Goal: Transaction & Acquisition: Purchase product/service

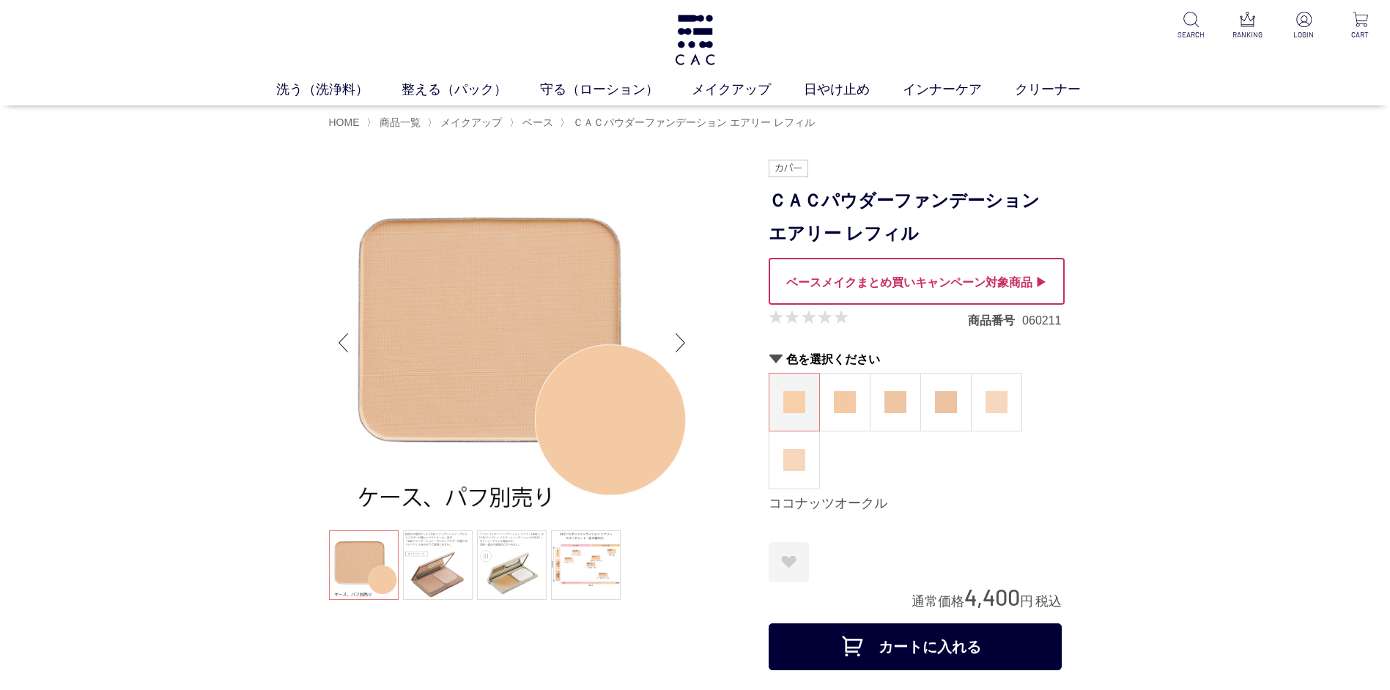
click at [673, 343] on div "Next slide" at bounding box center [680, 343] width 29 height 59
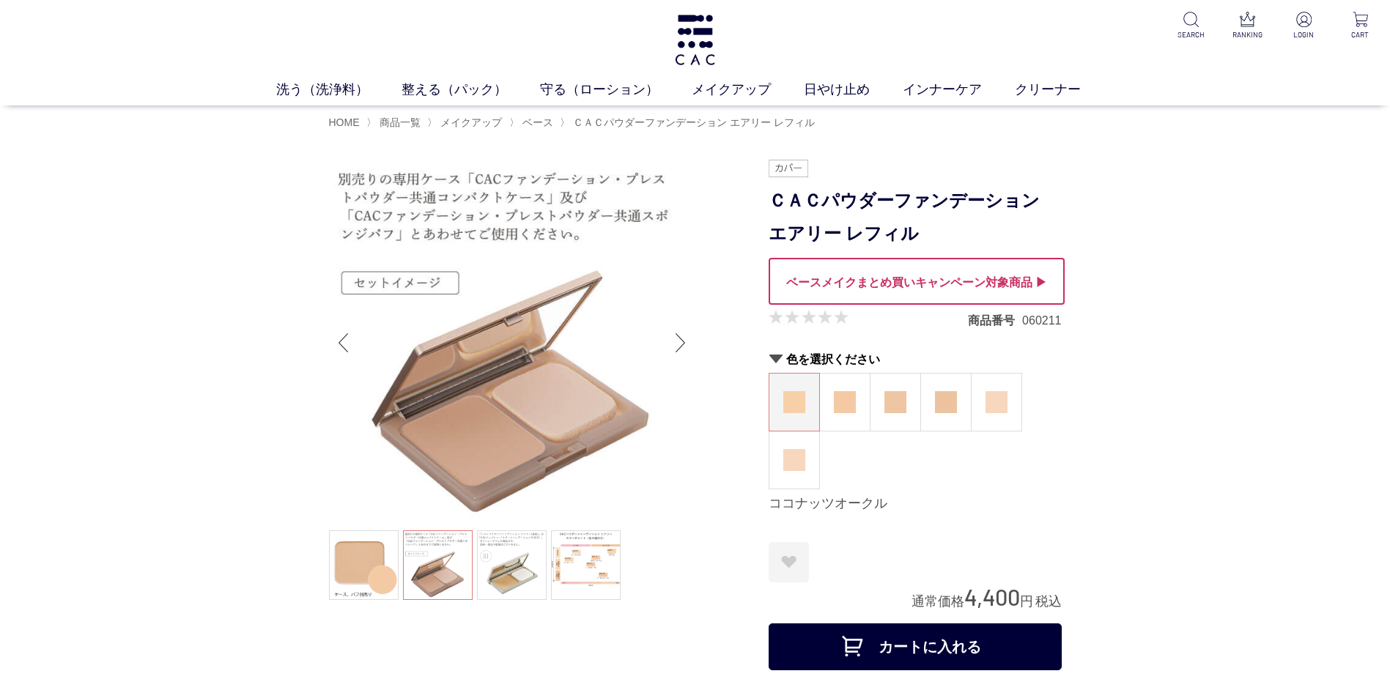
click at [686, 338] on div "Next slide" at bounding box center [680, 343] width 29 height 59
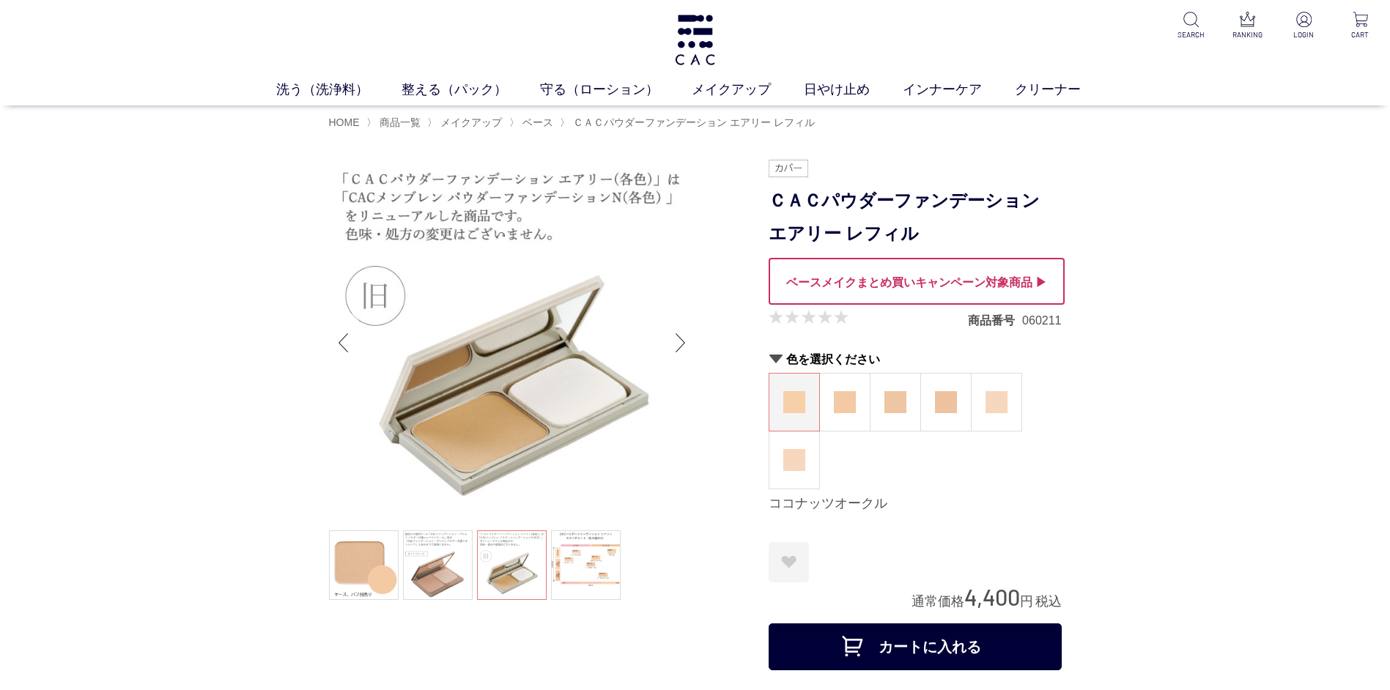
click at [340, 342] on div "Previous slide" at bounding box center [343, 343] width 29 height 59
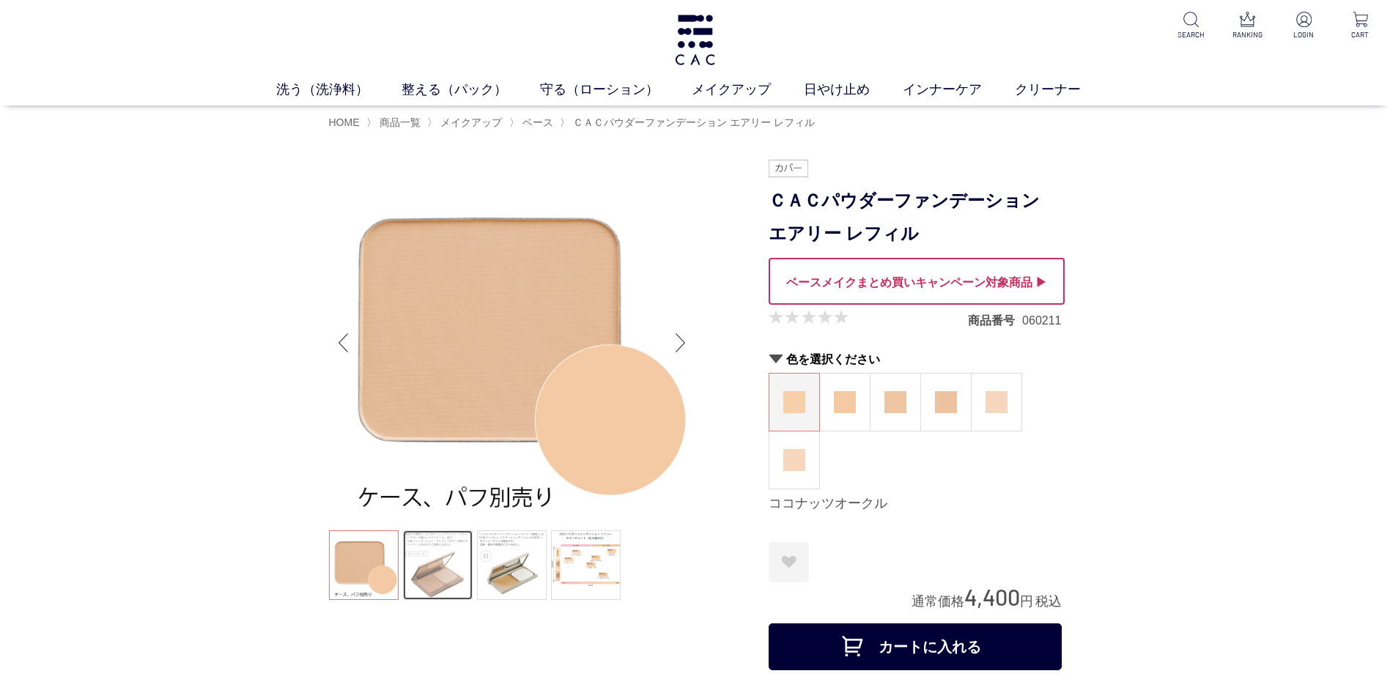
click at [436, 572] on link at bounding box center [438, 566] width 70 height 70
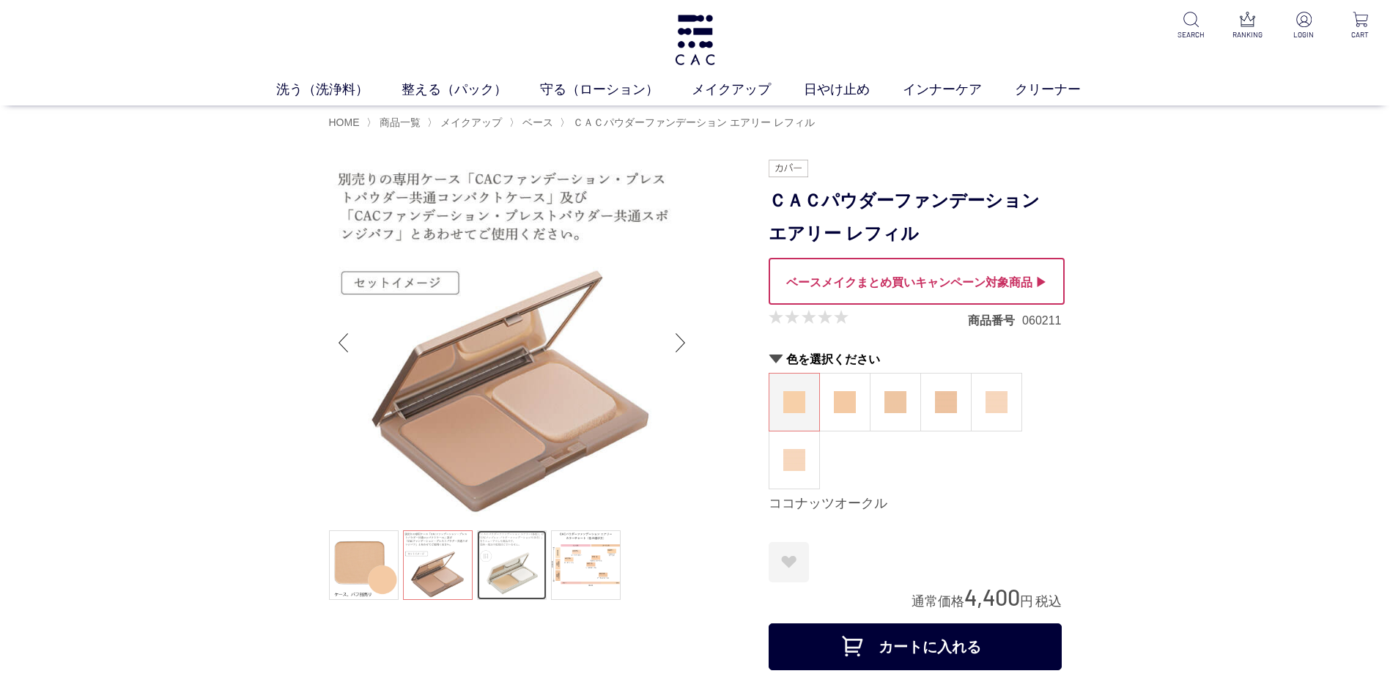
click at [503, 572] on link at bounding box center [512, 566] width 70 height 70
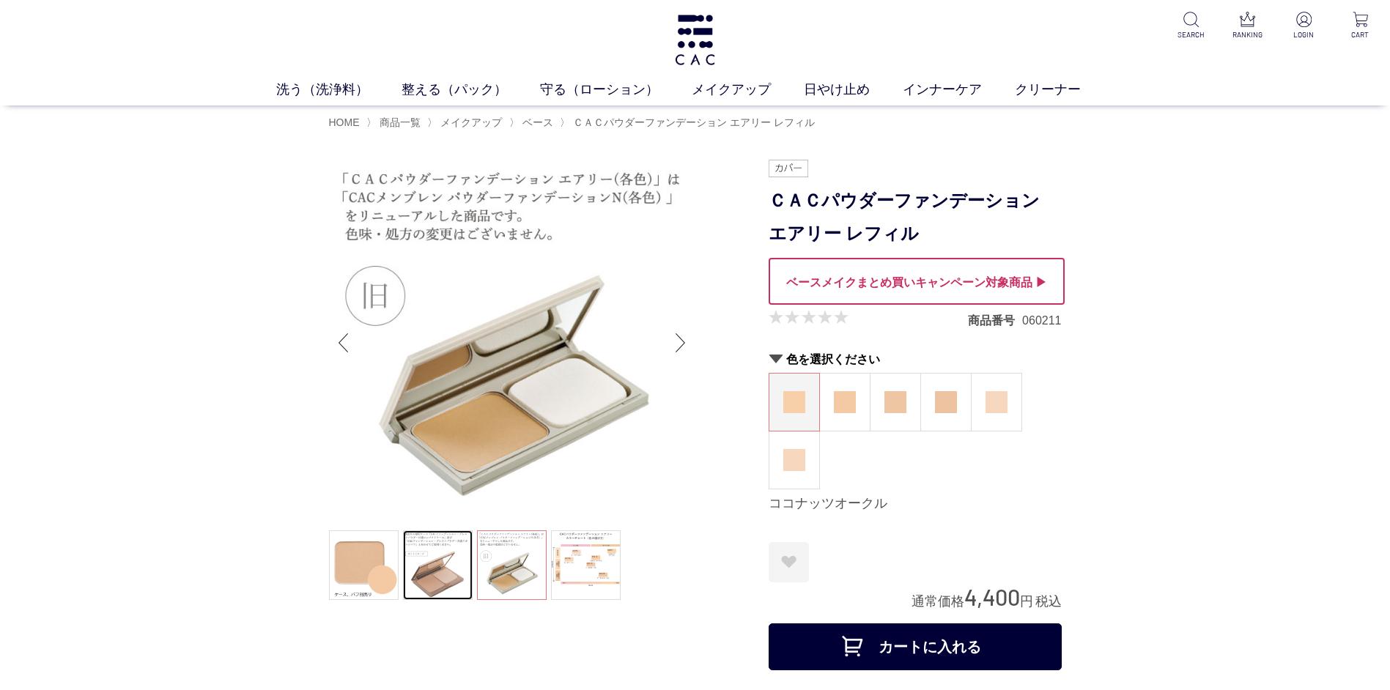
click at [441, 578] on link at bounding box center [438, 566] width 70 height 70
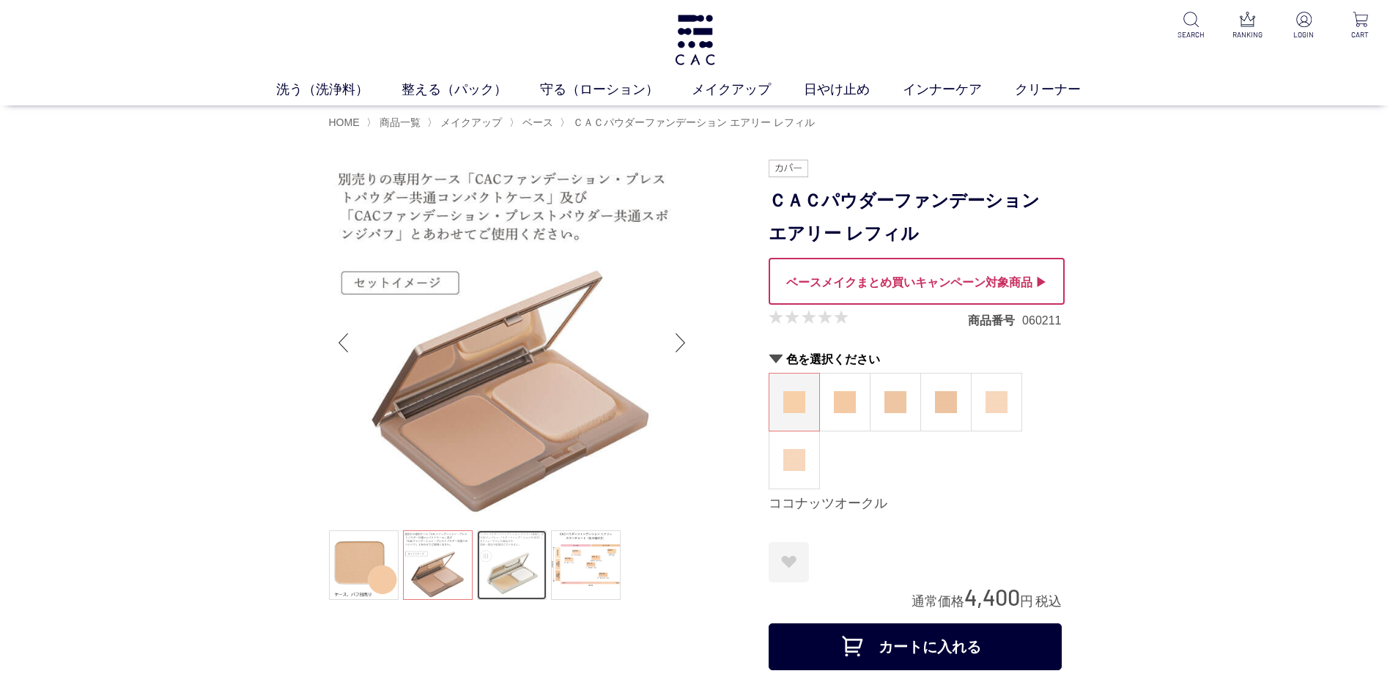
click at [500, 569] on link at bounding box center [512, 566] width 70 height 70
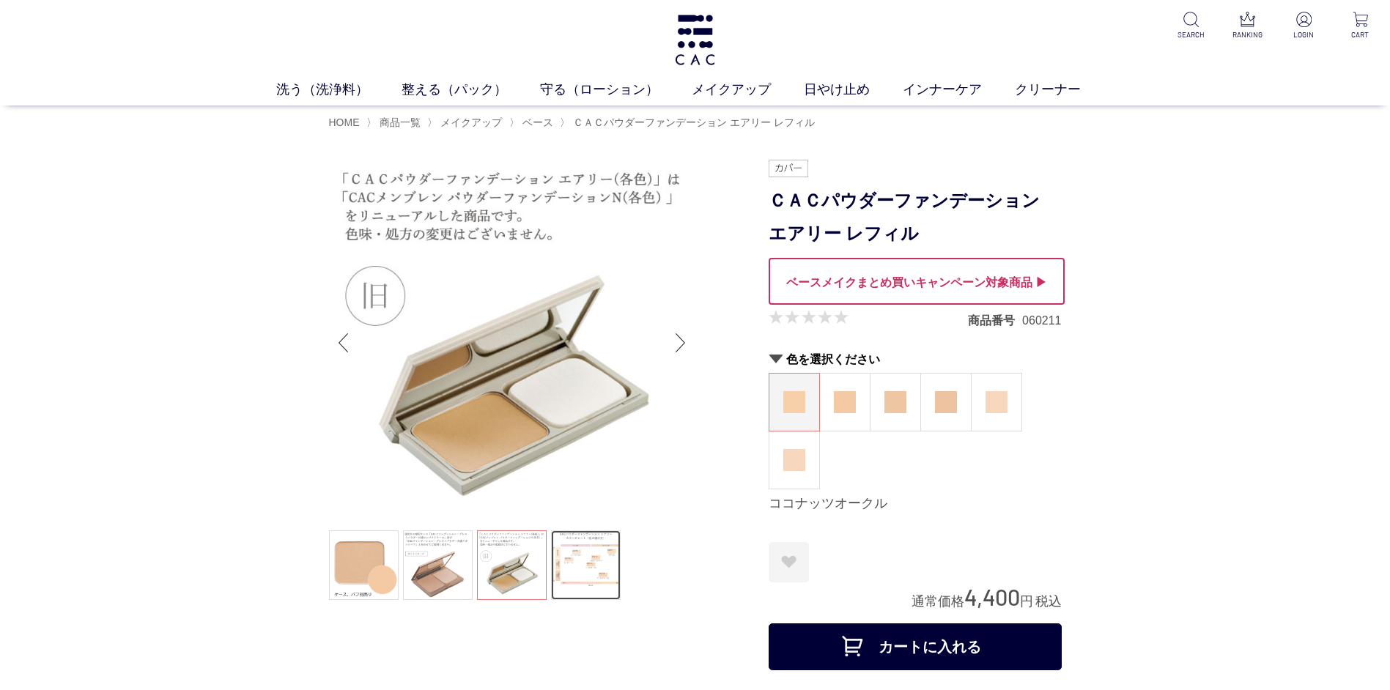
click at [572, 564] on link at bounding box center [586, 566] width 70 height 70
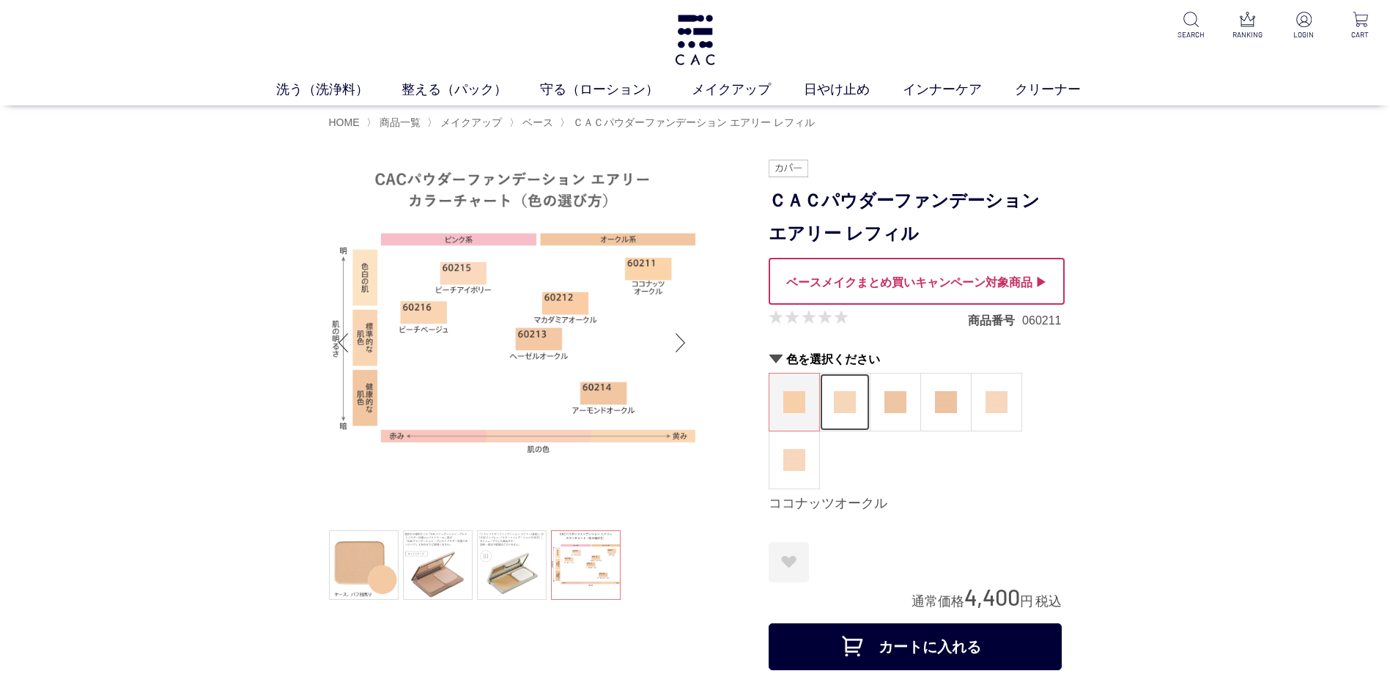
click at [849, 405] on img at bounding box center [845, 402] width 22 height 22
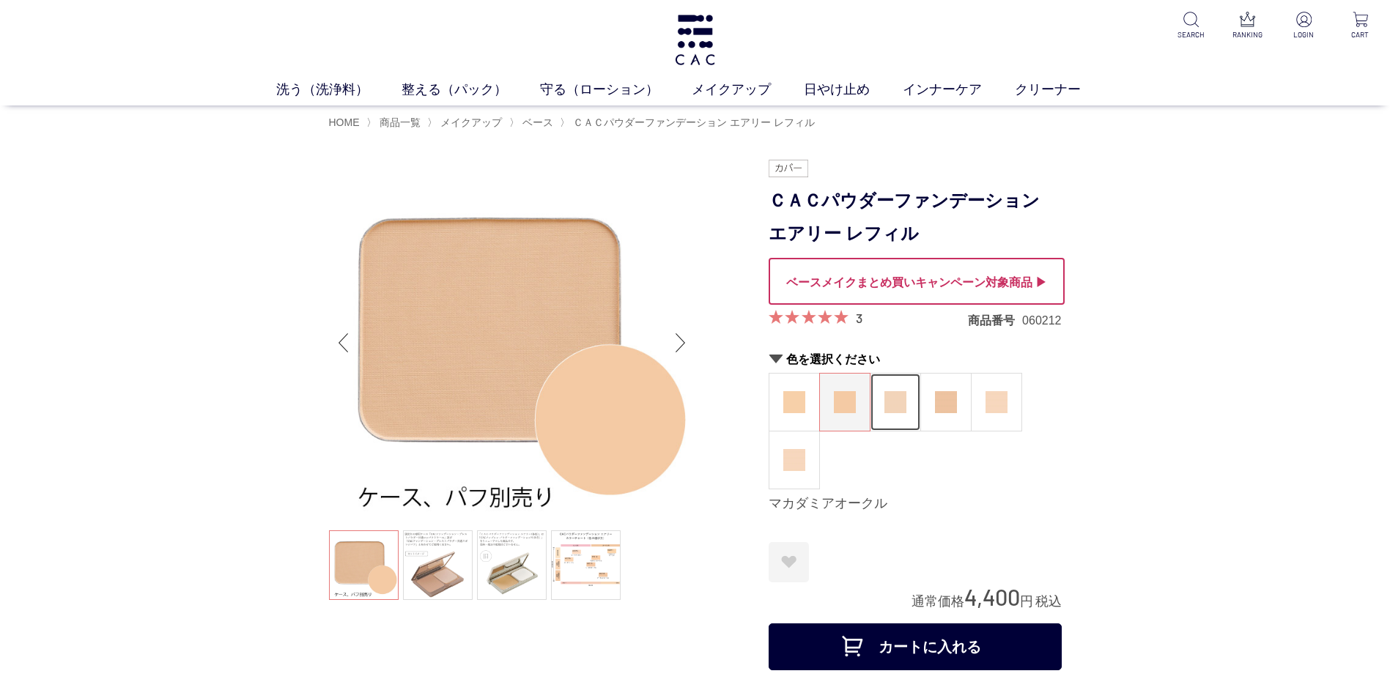
click at [895, 400] on img at bounding box center [895, 402] width 22 height 22
click at [943, 398] on img at bounding box center [946, 402] width 22 height 22
click at [849, 405] on img at bounding box center [845, 402] width 22 height 22
click at [438, 581] on link at bounding box center [438, 566] width 70 height 70
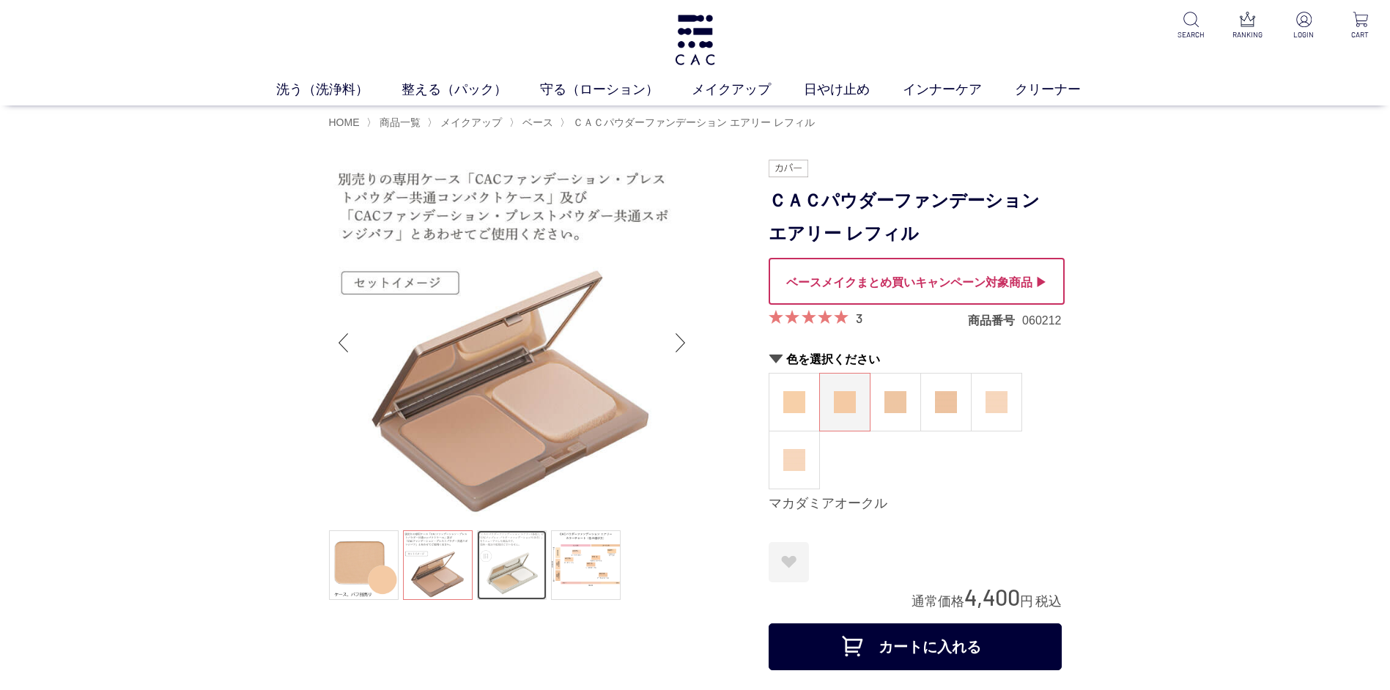
click at [511, 566] on link at bounding box center [512, 566] width 70 height 70
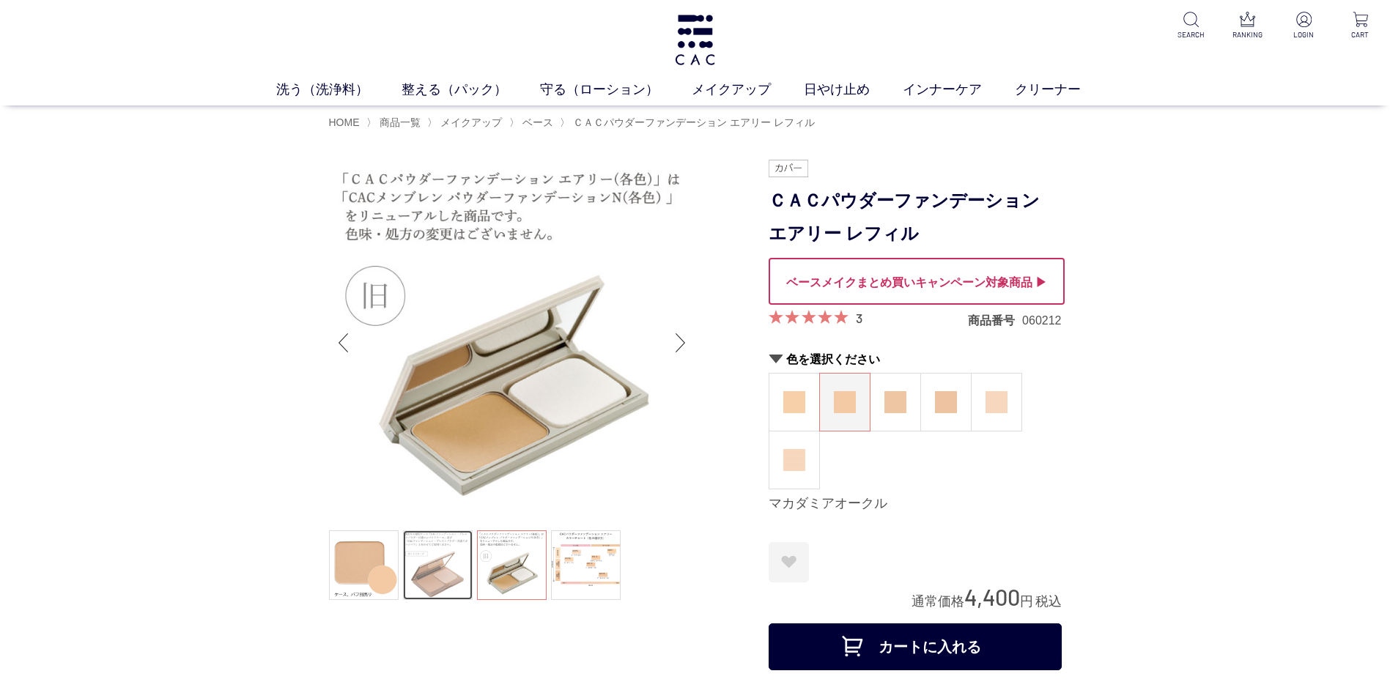
click at [441, 564] on link at bounding box center [438, 566] width 70 height 70
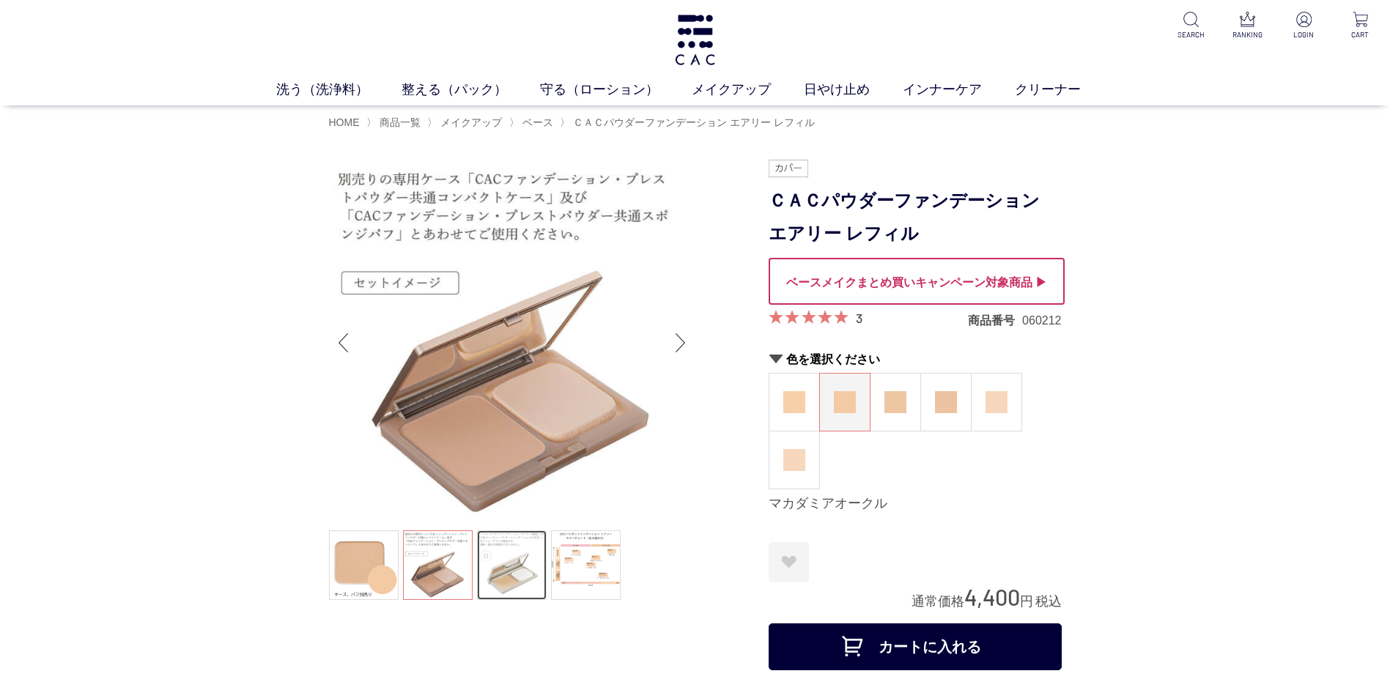
click at [501, 555] on link at bounding box center [512, 566] width 70 height 70
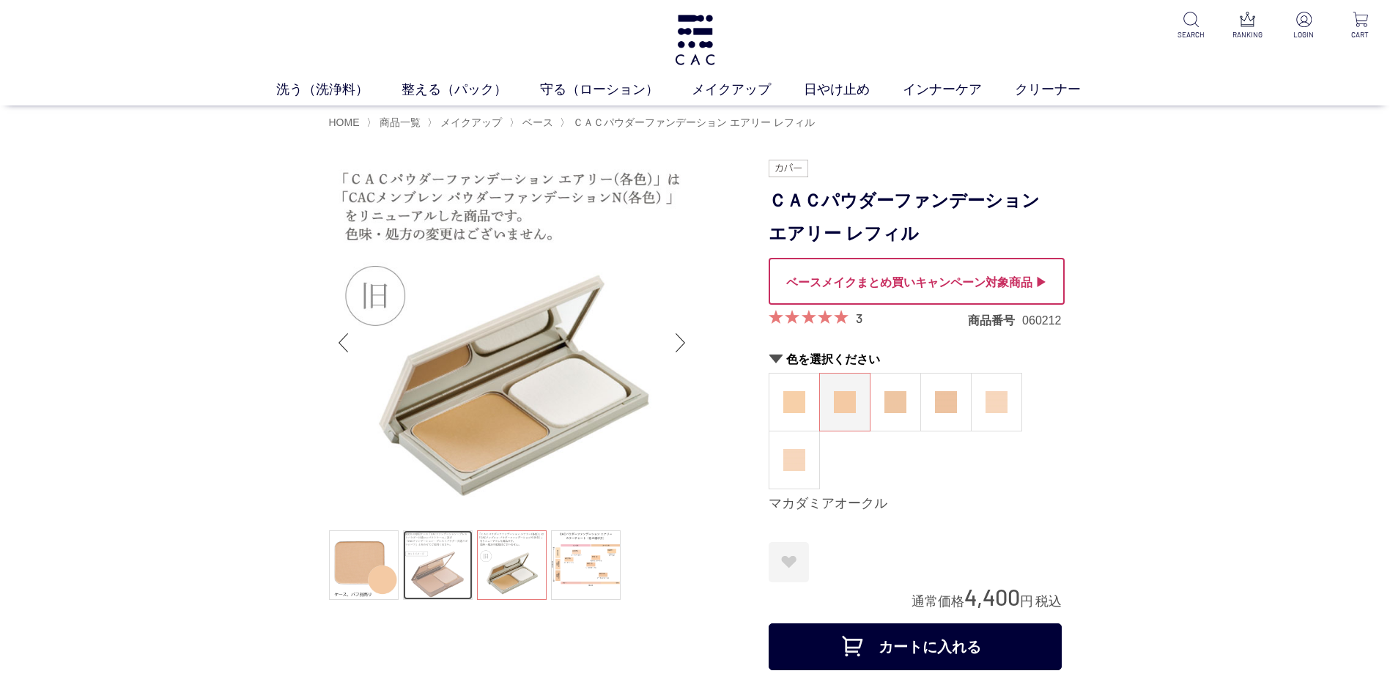
click at [438, 567] on link at bounding box center [438, 566] width 70 height 70
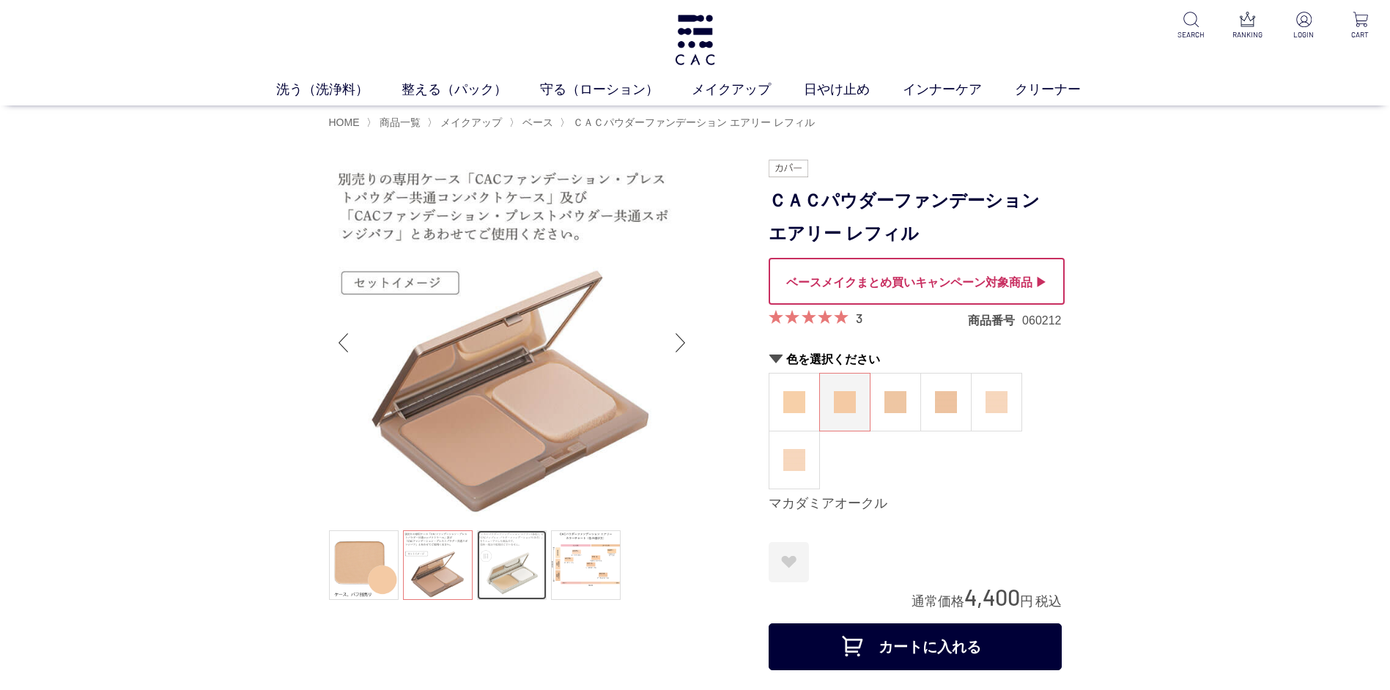
click at [517, 561] on link at bounding box center [512, 566] width 70 height 70
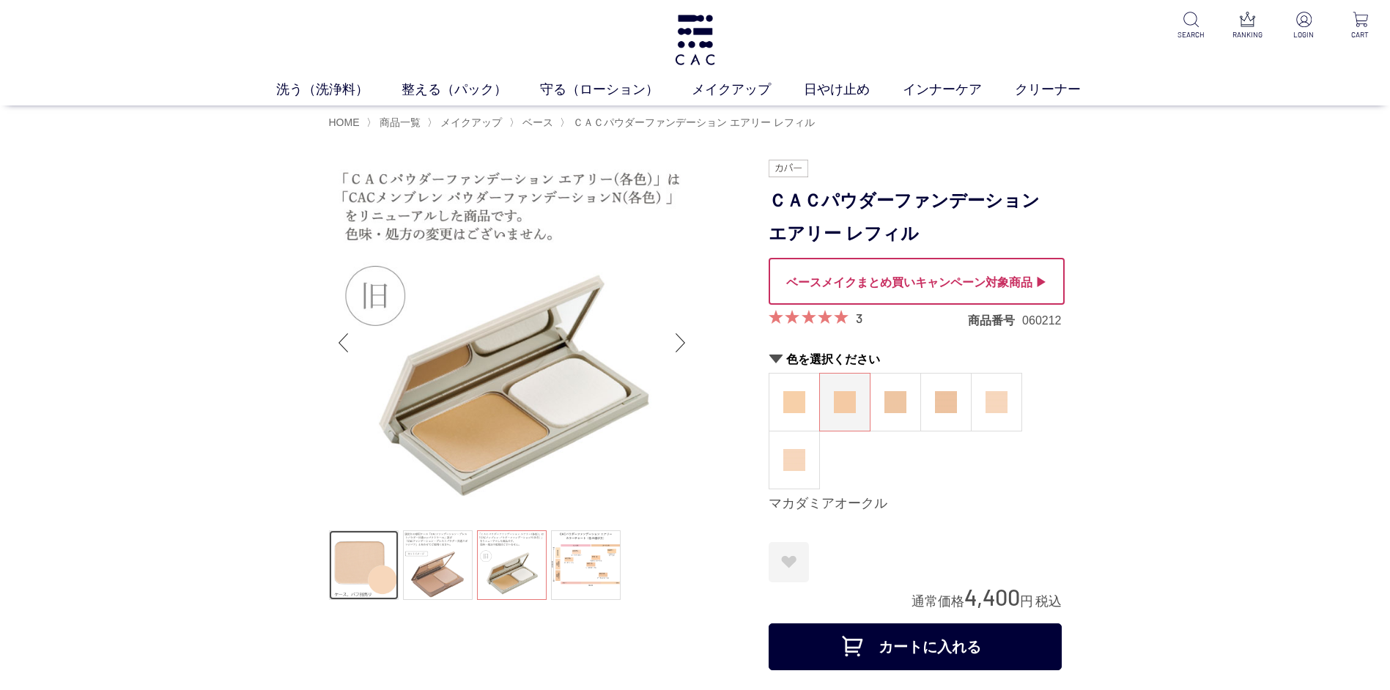
click at [367, 577] on link at bounding box center [364, 566] width 70 height 70
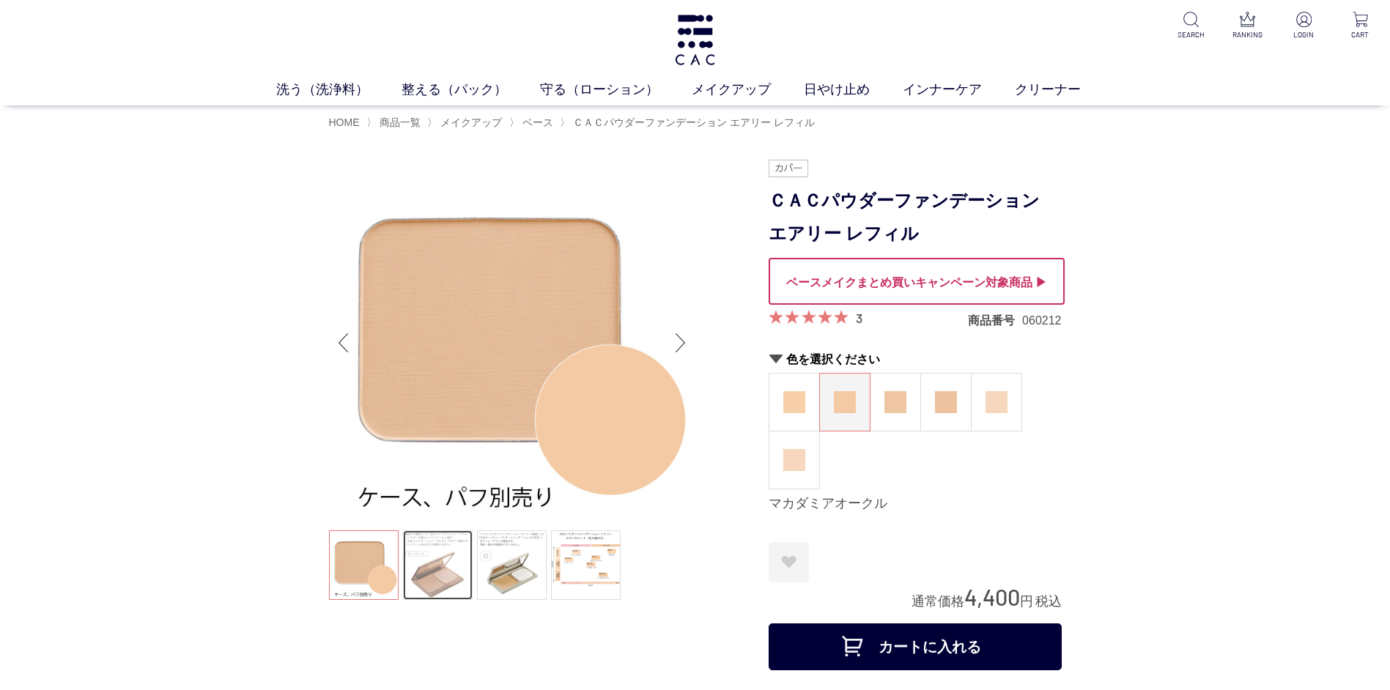
click at [439, 572] on link at bounding box center [438, 566] width 70 height 70
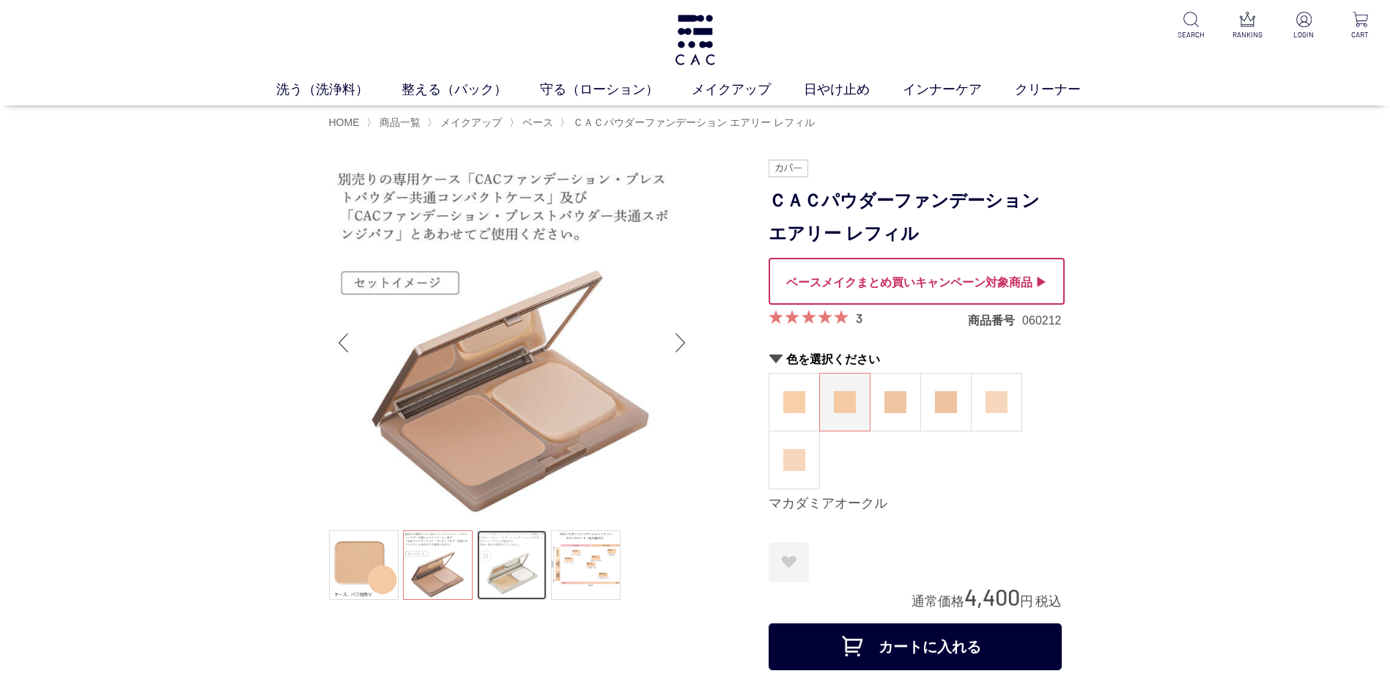
click at [508, 562] on link at bounding box center [512, 566] width 70 height 70
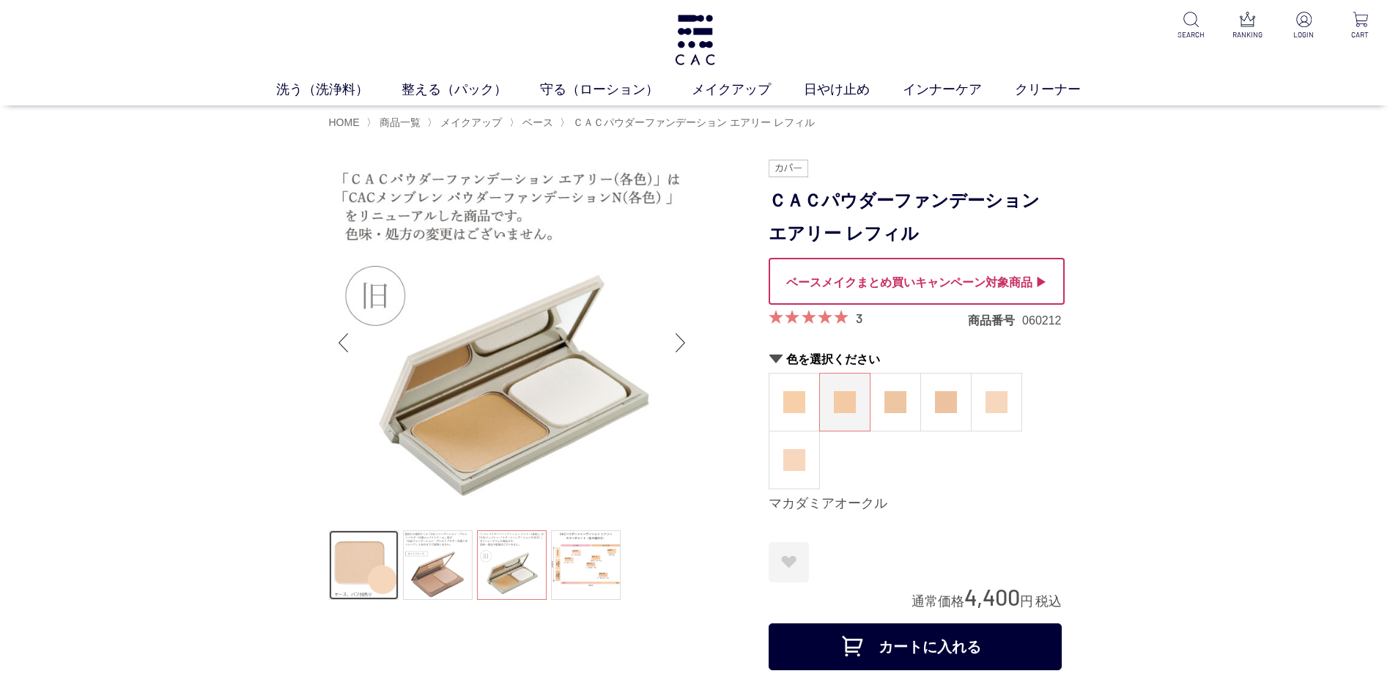
click at [377, 564] on link at bounding box center [364, 566] width 70 height 70
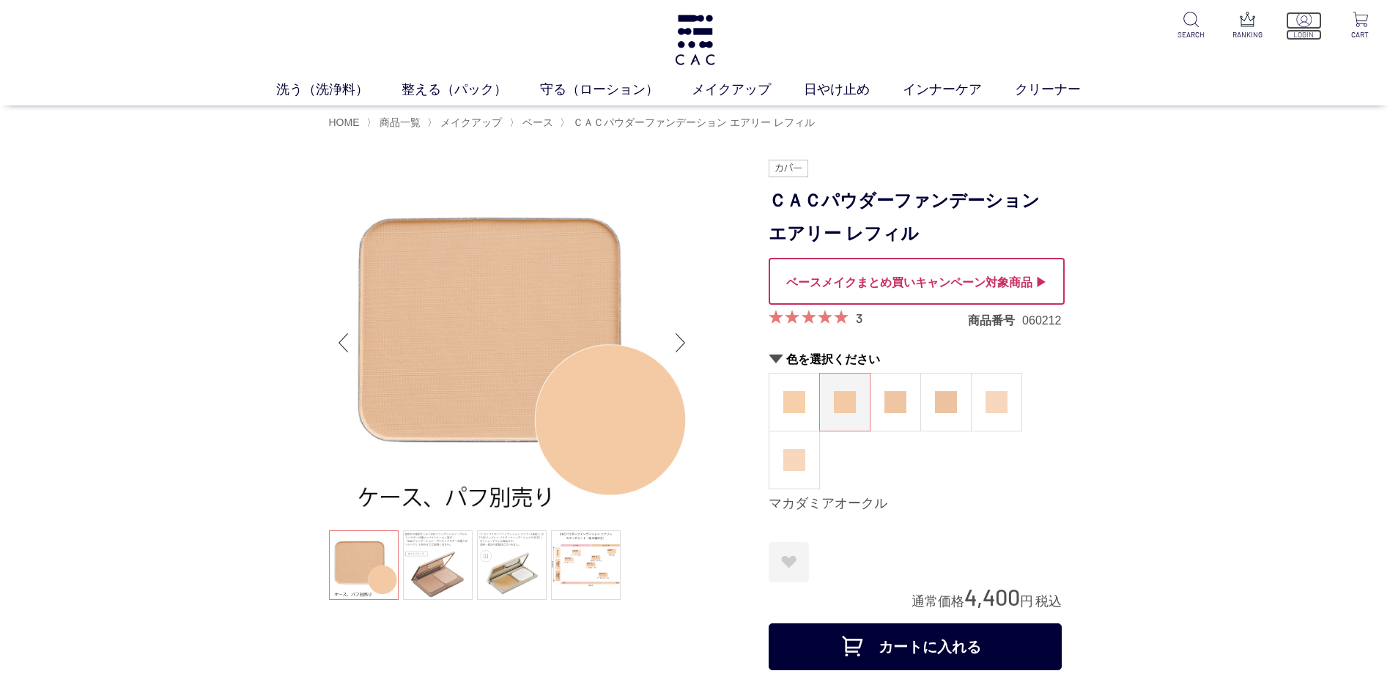
click at [1307, 26] on img at bounding box center [1303, 19] width 15 height 15
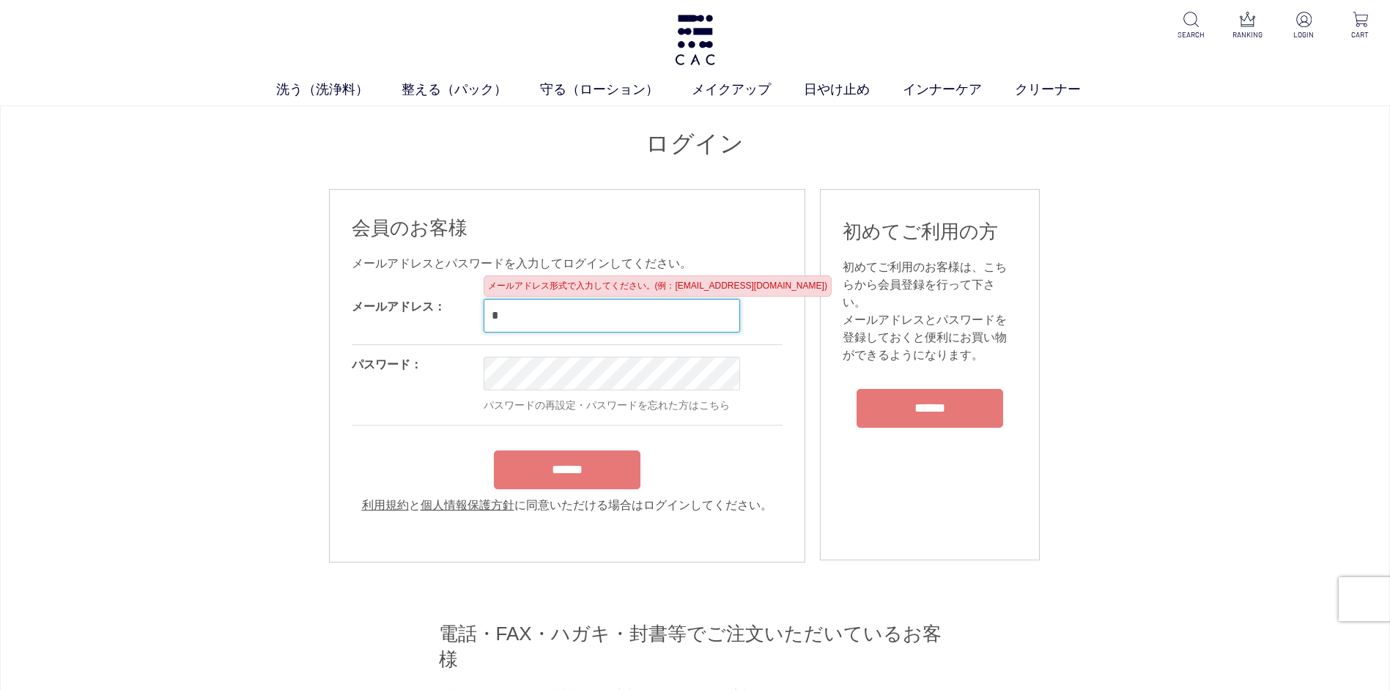
type input "**********"
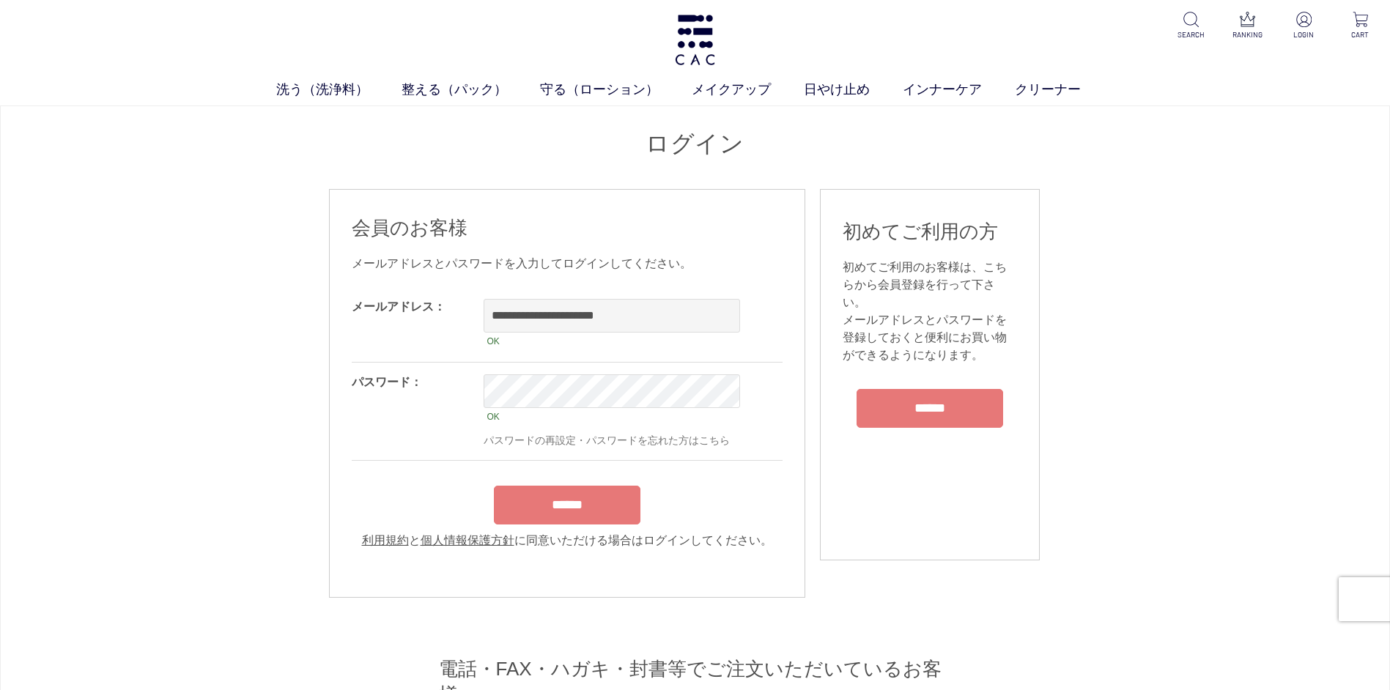
click at [581, 488] on div "******" at bounding box center [567, 502] width 431 height 46
click at [533, 515] on input "******" at bounding box center [567, 505] width 147 height 39
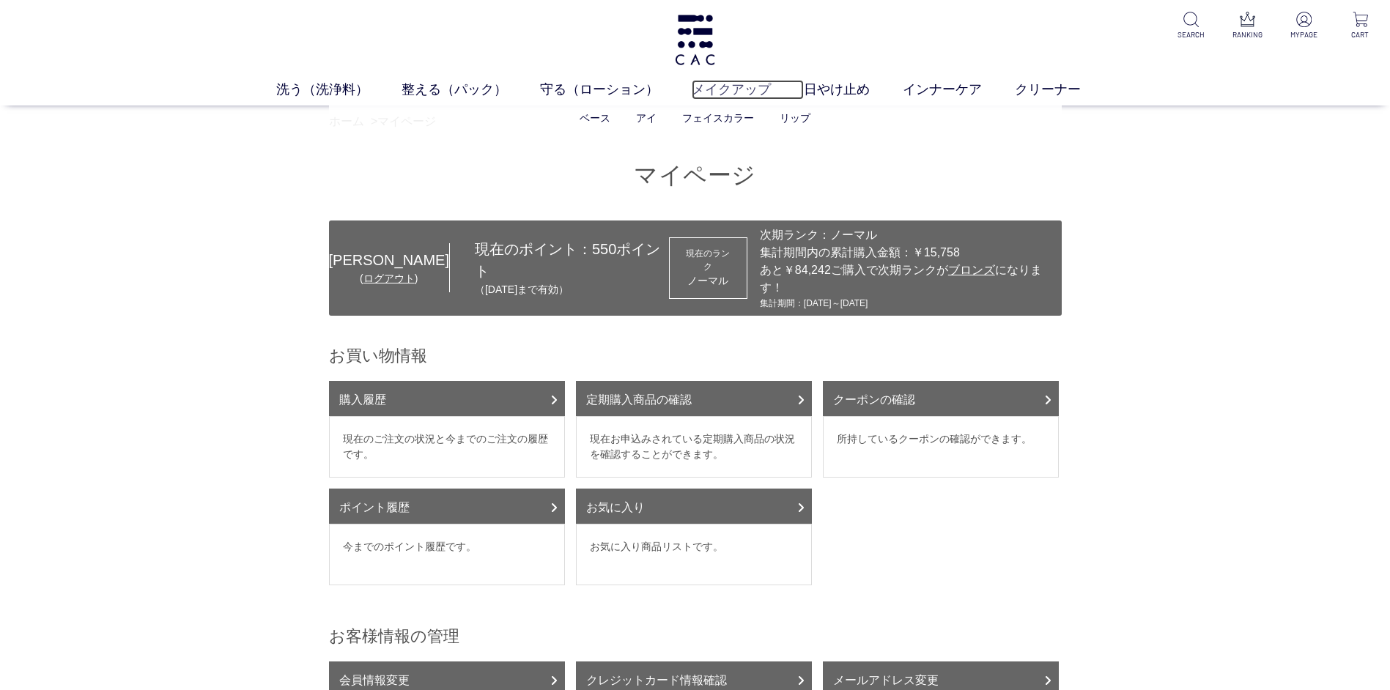
click at [742, 93] on link "メイクアップ" at bounding box center [748, 90] width 112 height 20
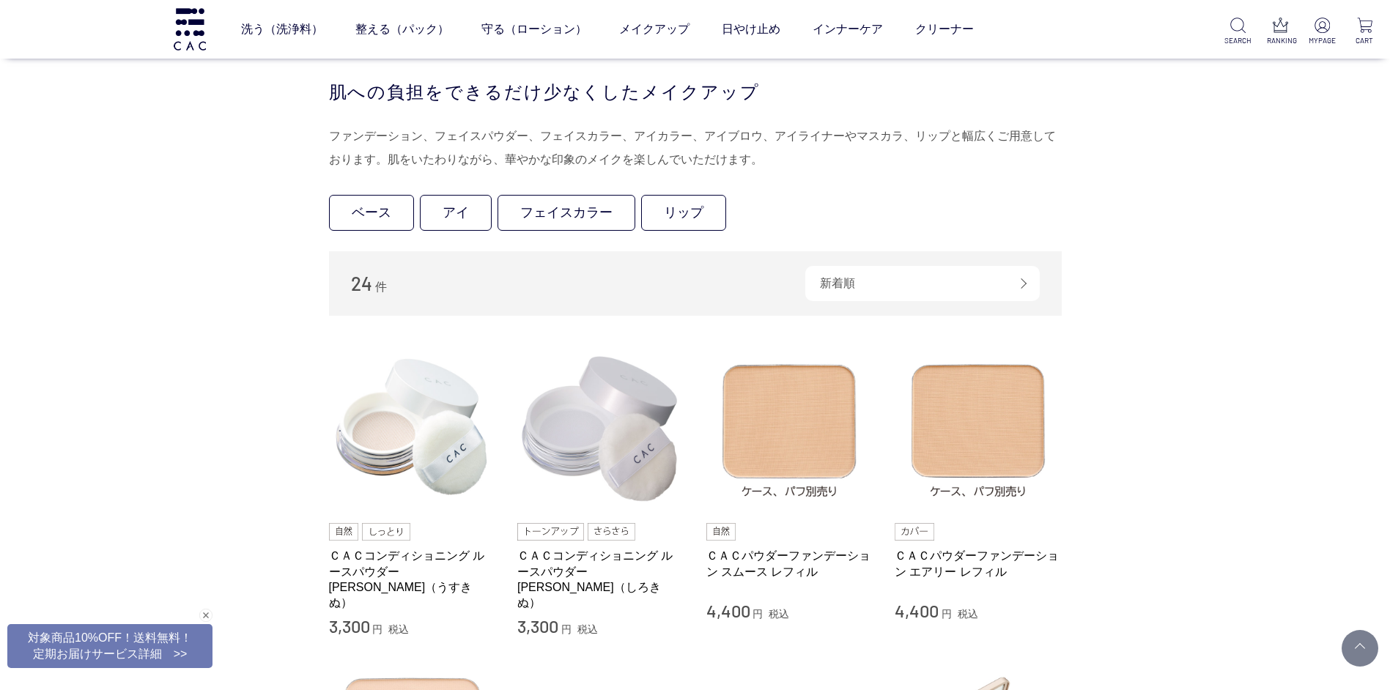
scroll to position [440, 0]
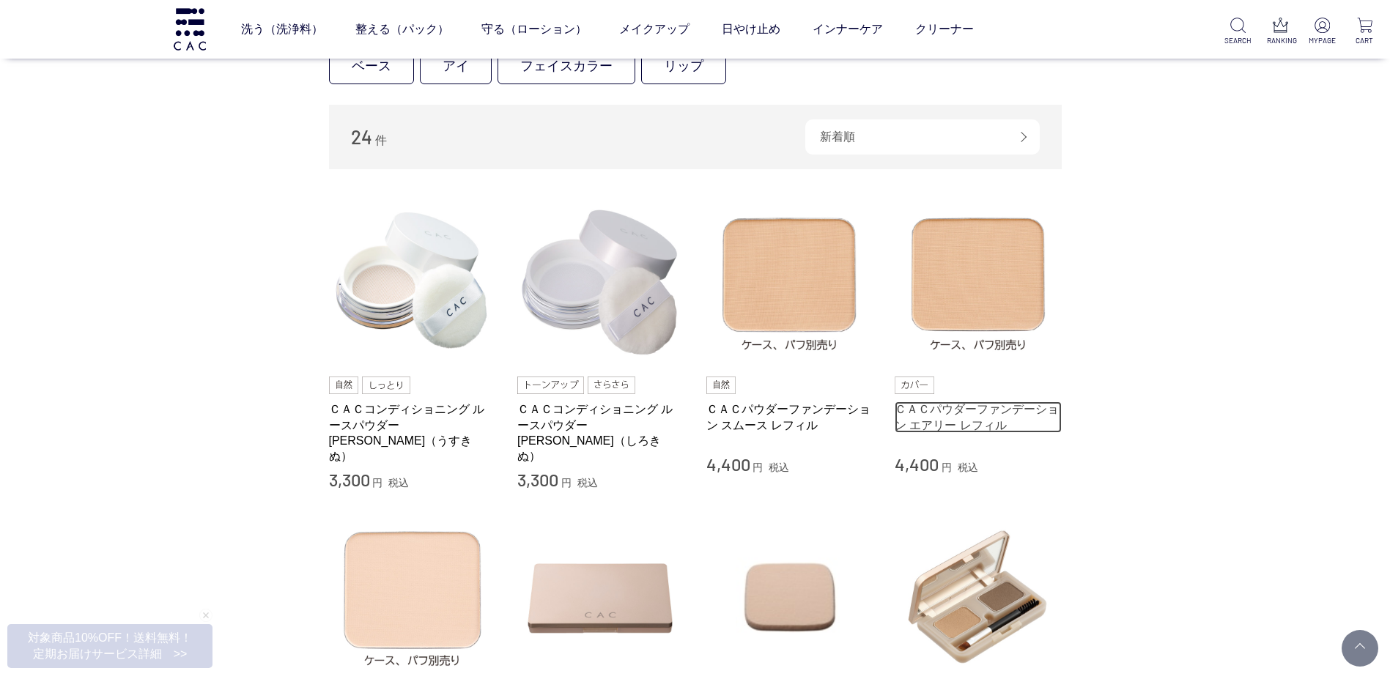
click at [959, 421] on link "ＣＡＣパウダーファンデーション エアリー レフィル" at bounding box center [978, 418] width 167 height 32
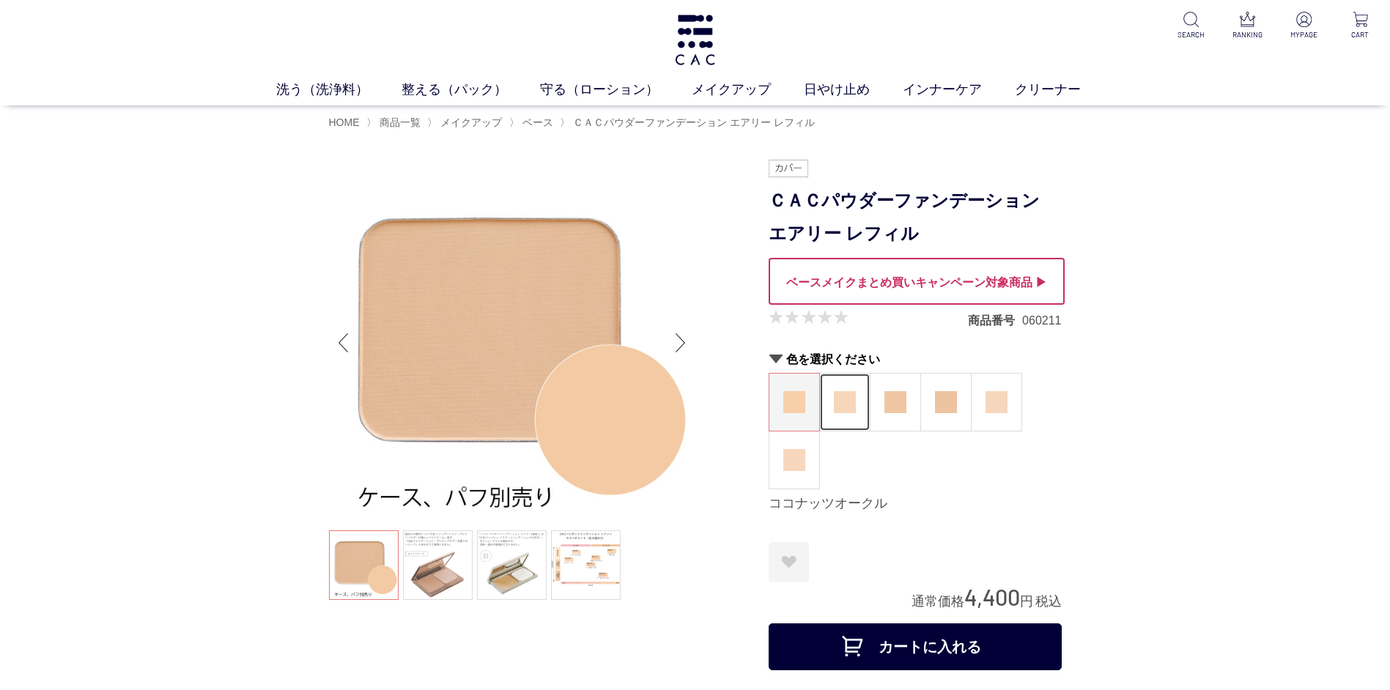
click at [846, 407] on img at bounding box center [845, 402] width 22 height 22
click at [582, 555] on link at bounding box center [586, 566] width 70 height 70
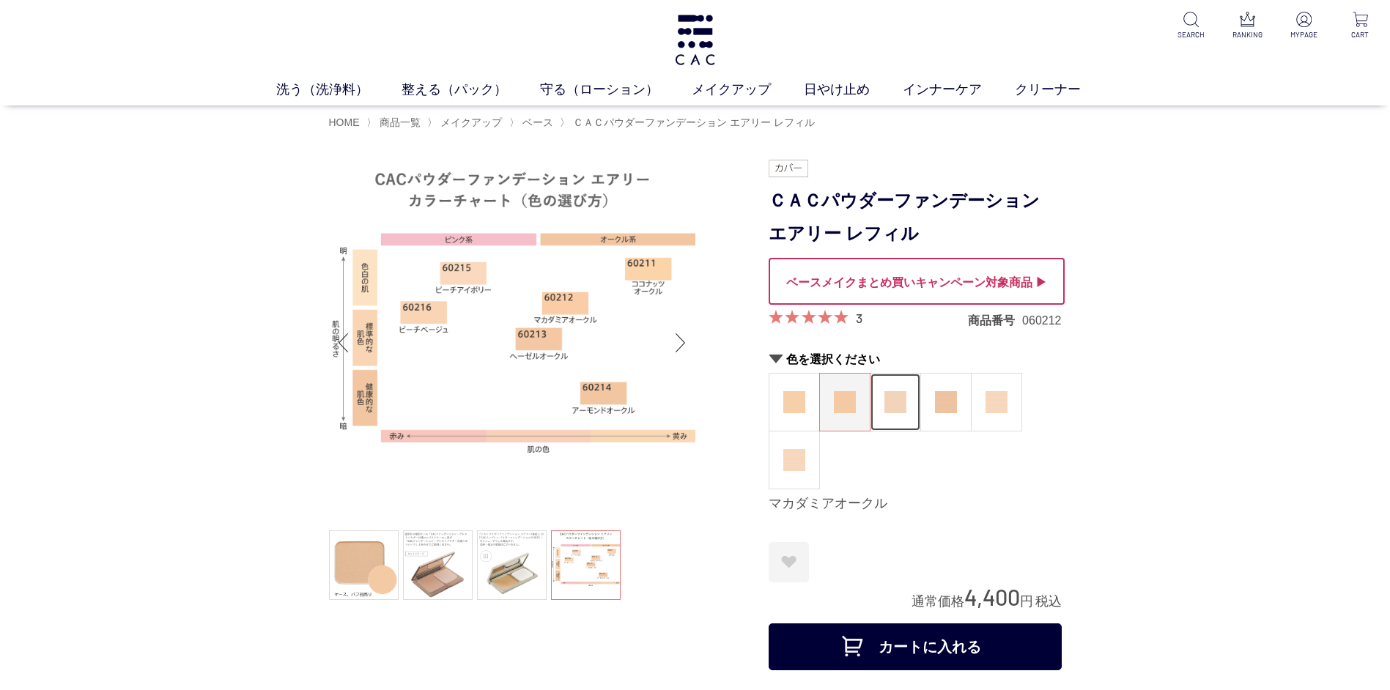
click at [905, 403] on img at bounding box center [895, 402] width 22 height 22
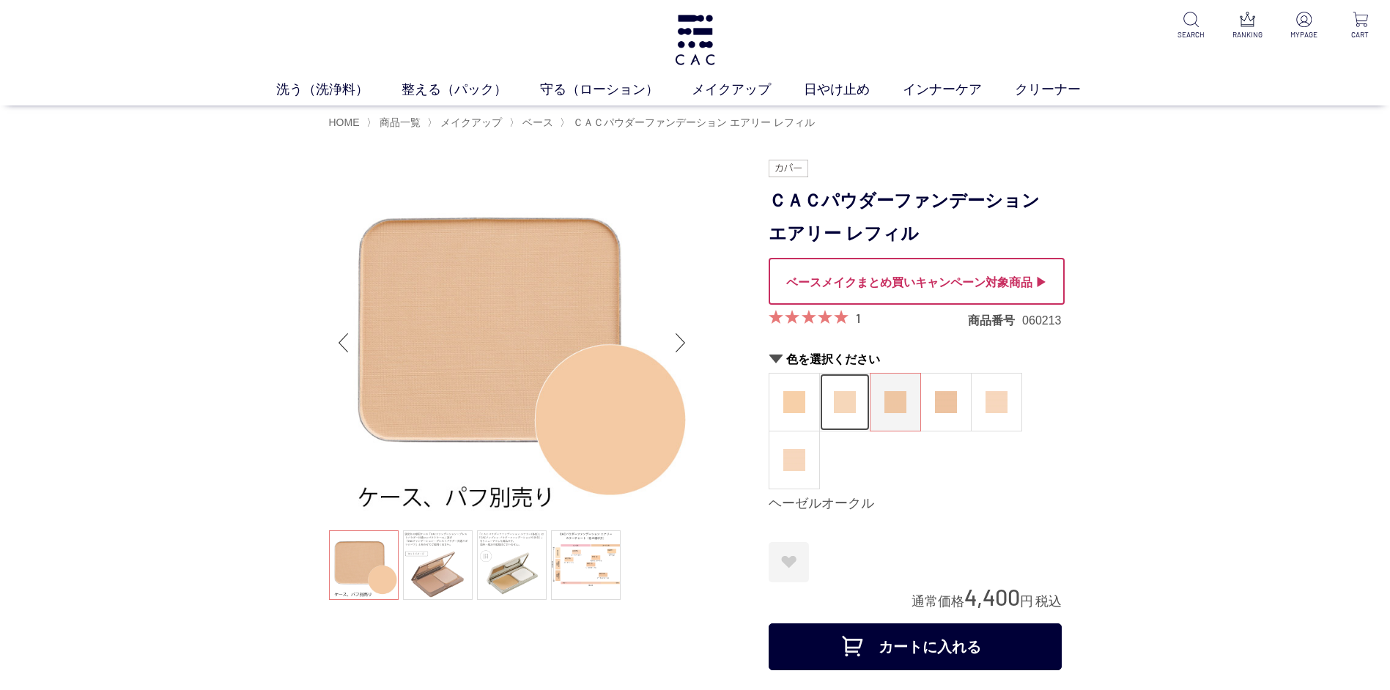
click at [845, 409] on img at bounding box center [845, 402] width 22 height 22
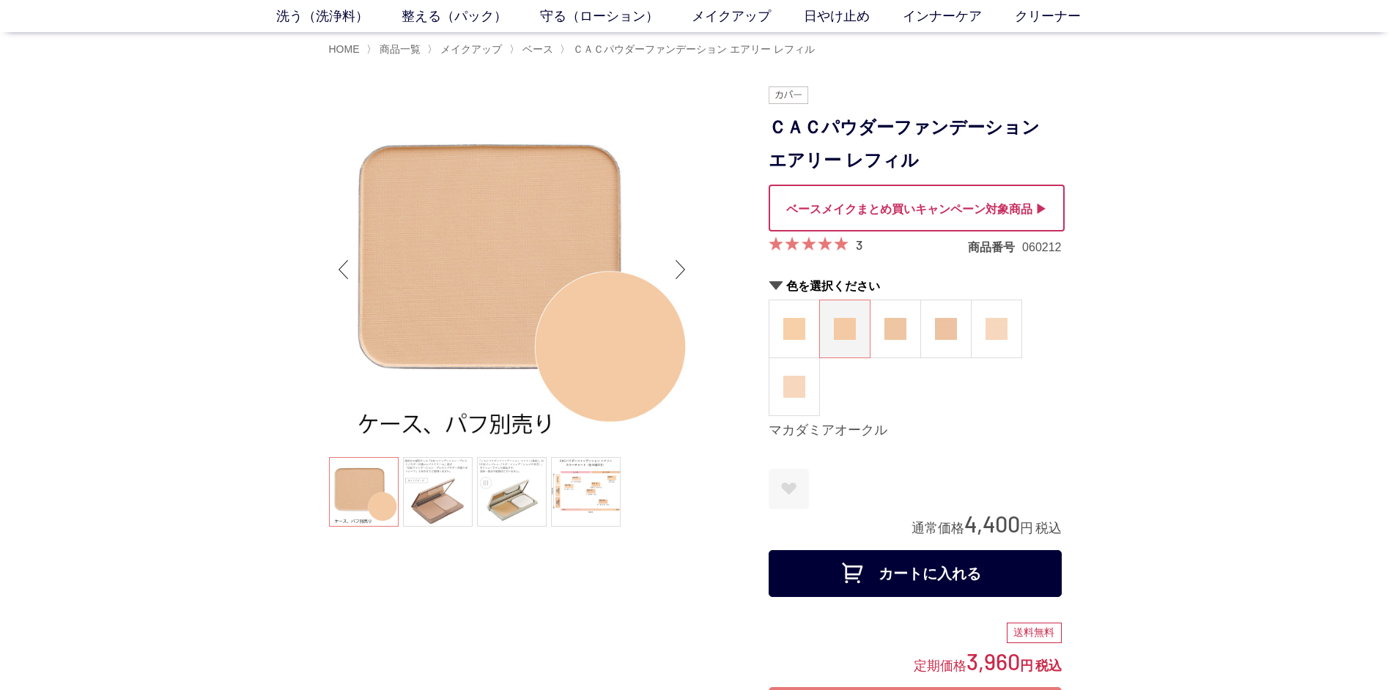
scroll to position [147, 0]
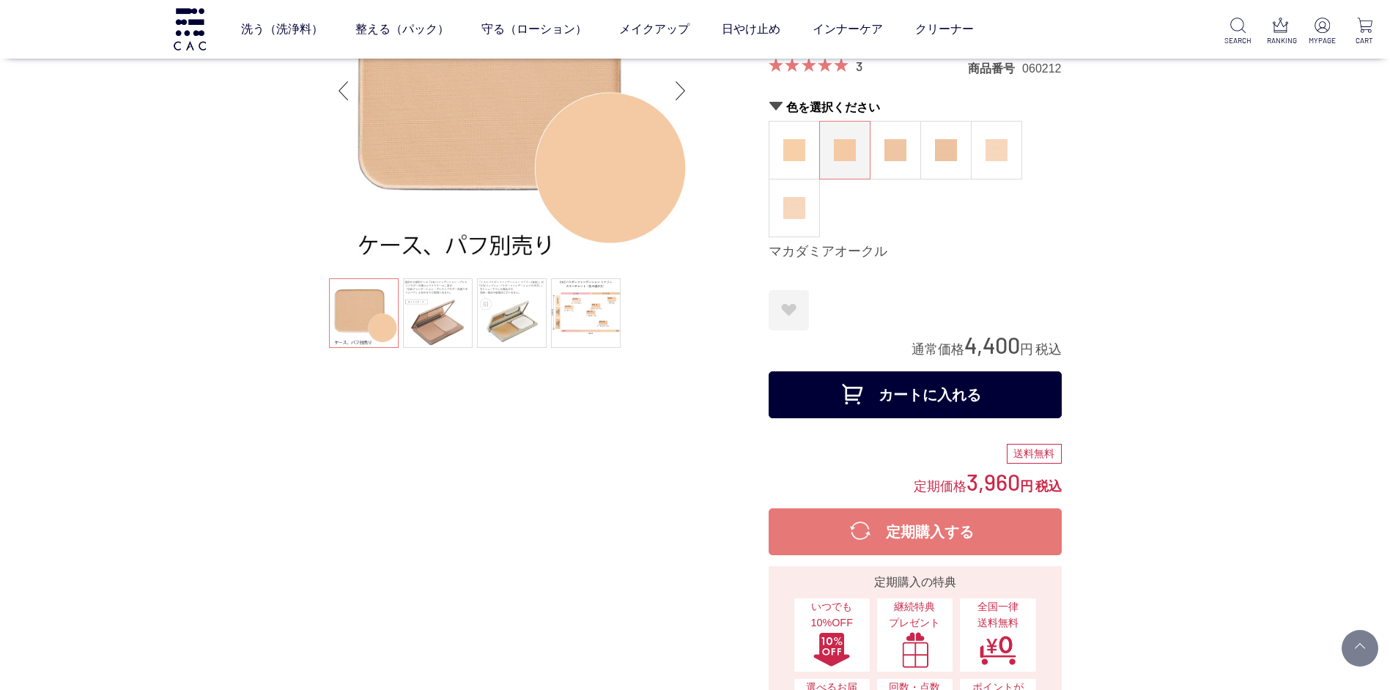
click at [927, 407] on button "カートに入れる" at bounding box center [915, 395] width 293 height 47
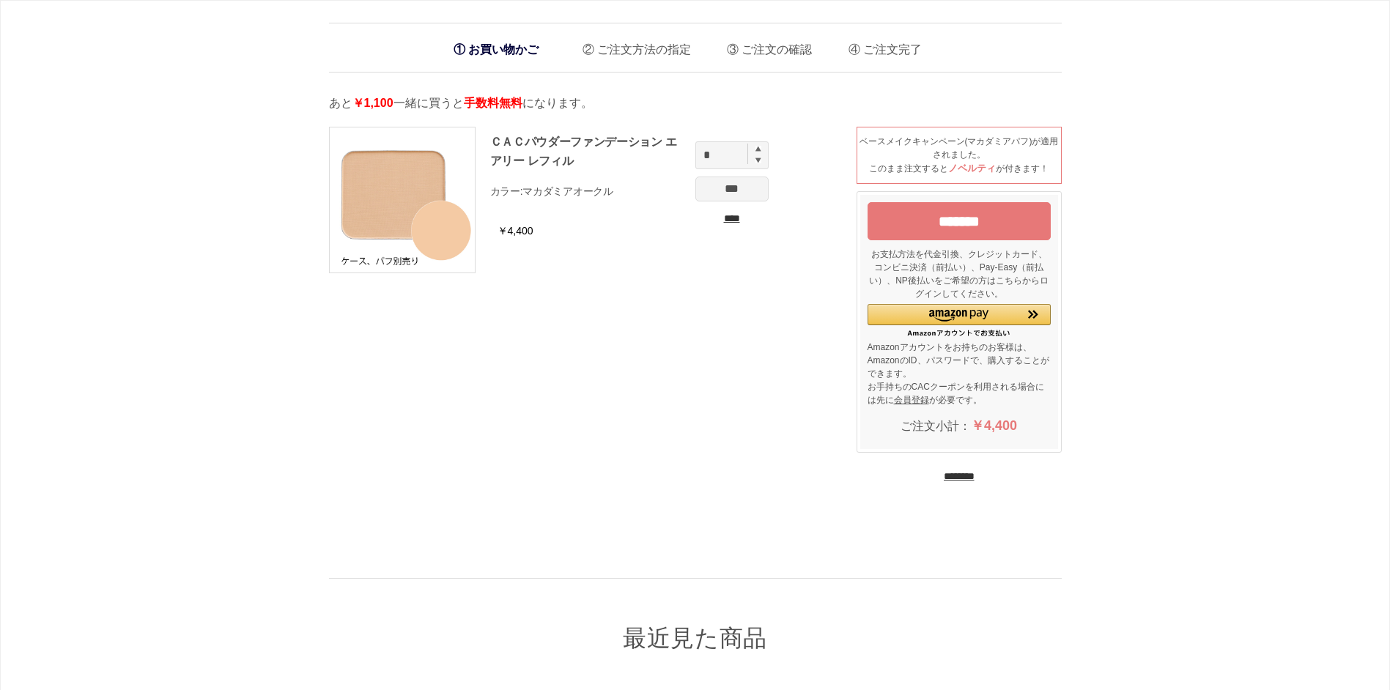
click at [952, 473] on input "********" at bounding box center [959, 477] width 31 height 14
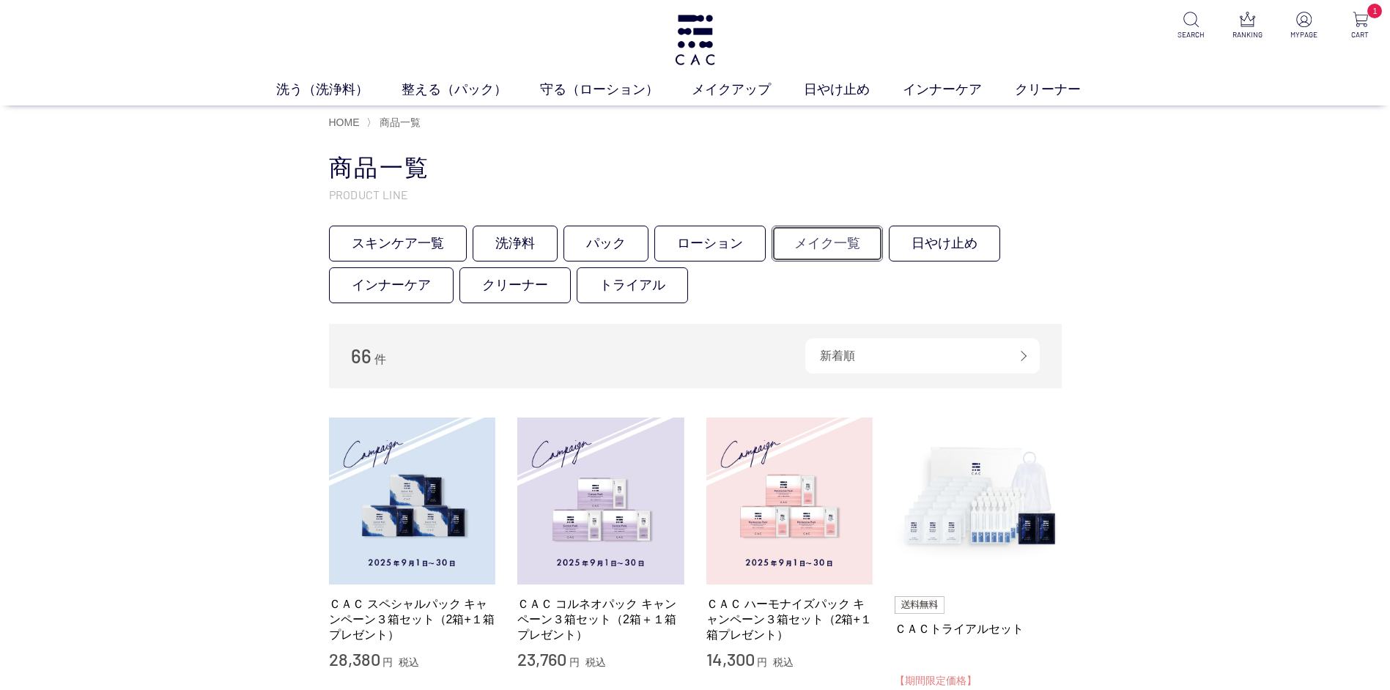
click at [816, 245] on link "メイク一覧" at bounding box center [827, 244] width 111 height 36
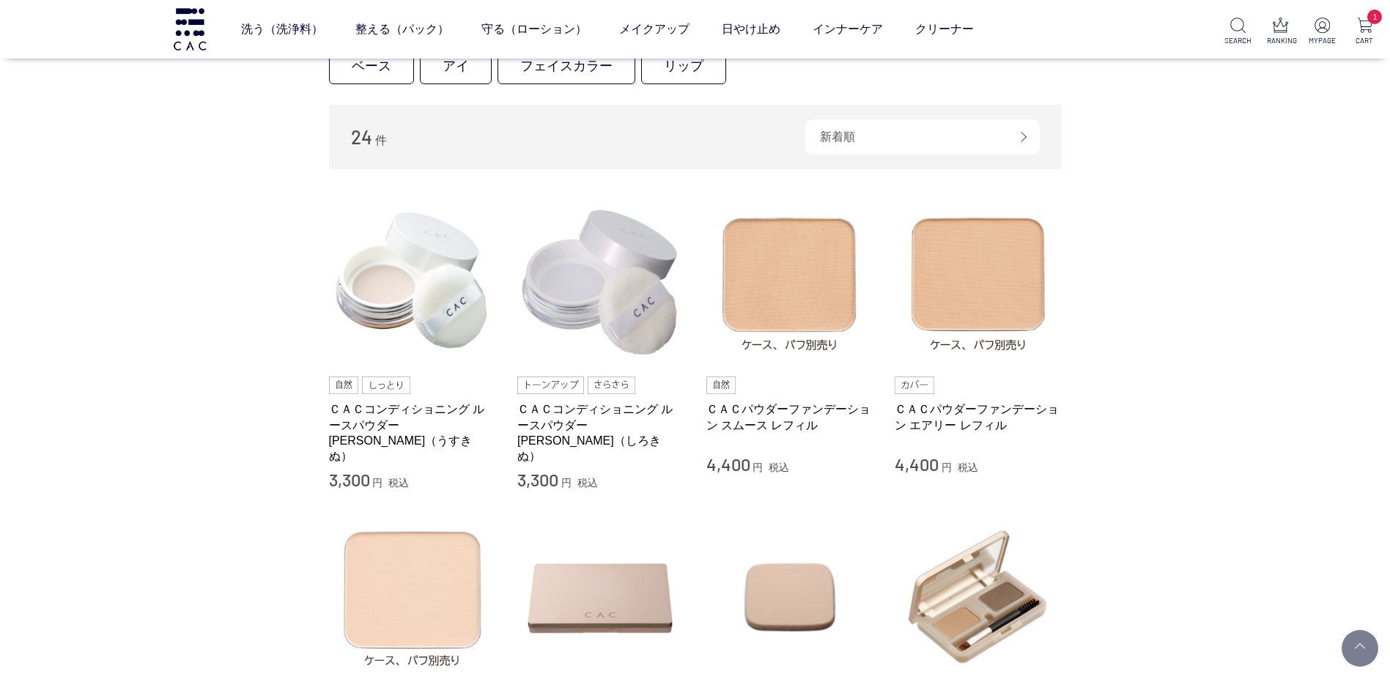
scroll to position [513, 0]
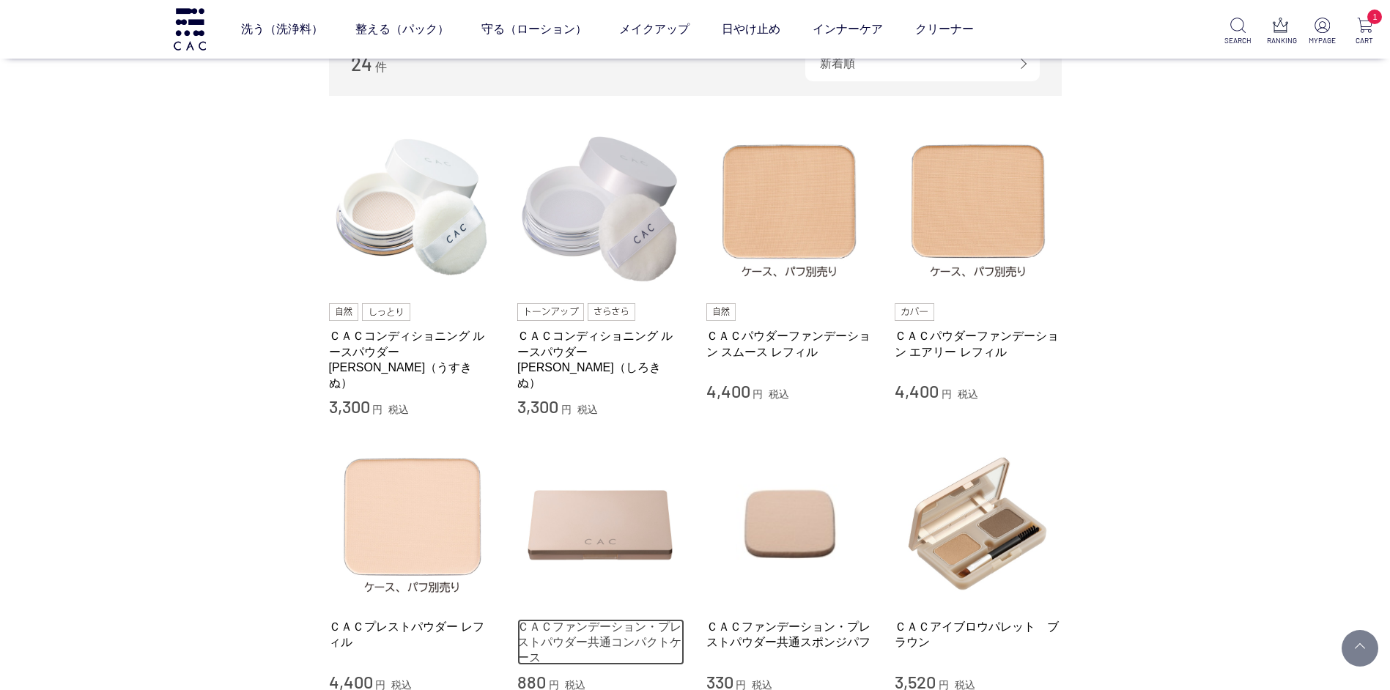
click at [592, 625] on link "ＣＡＣファンデーション・プレストパウダー共通コンパクトケース" at bounding box center [600, 642] width 167 height 47
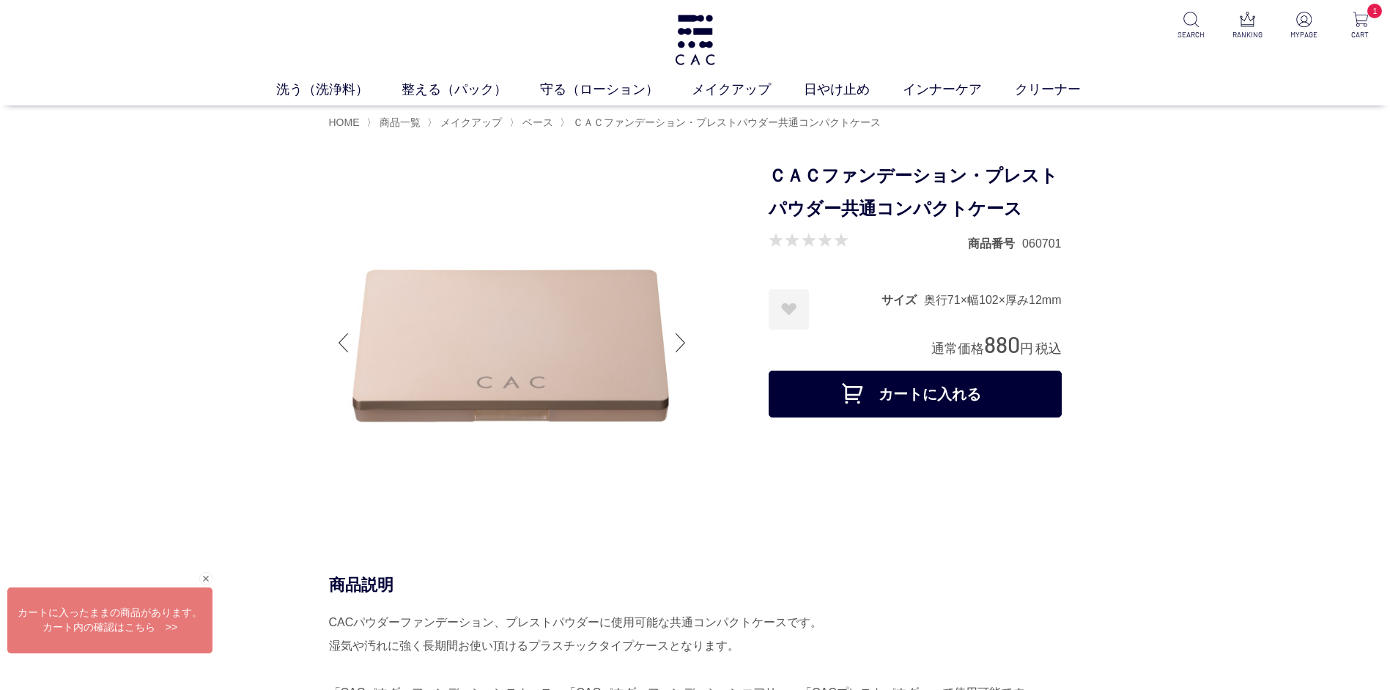
click at [896, 394] on button "カートに入れる" at bounding box center [915, 394] width 293 height 47
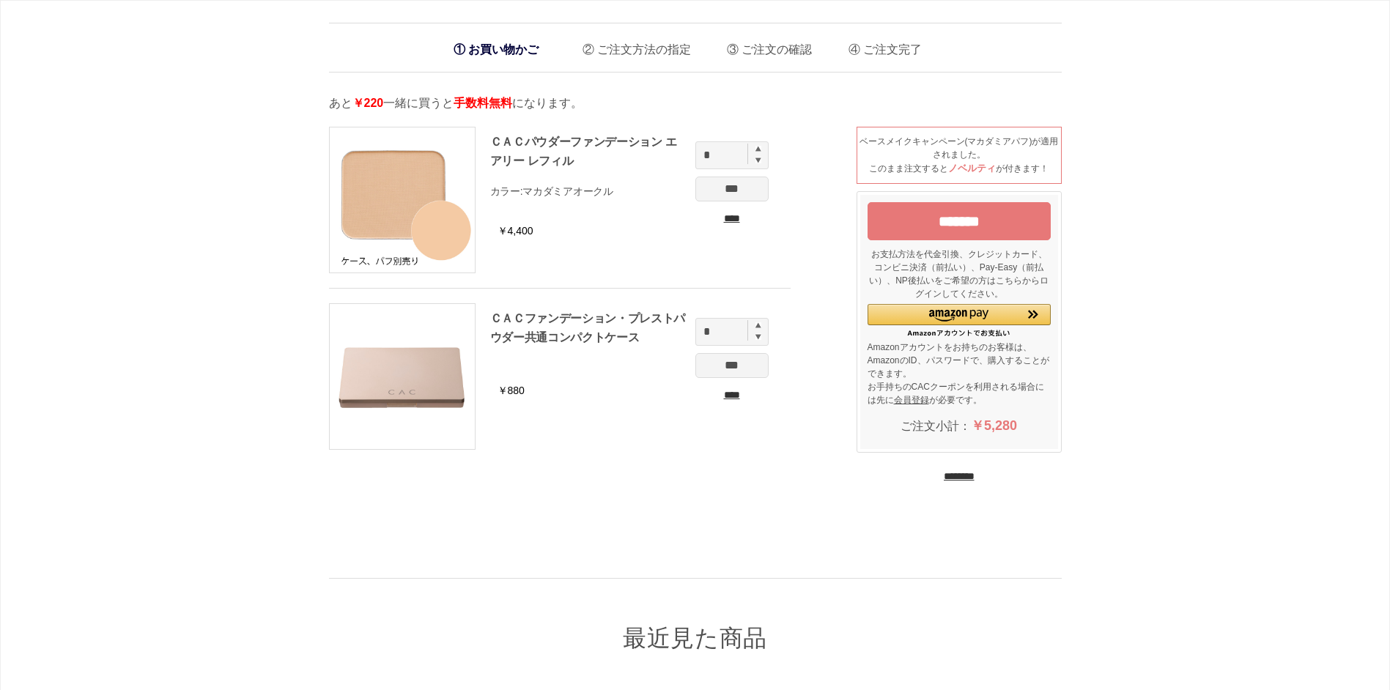
click at [945, 479] on input "********" at bounding box center [959, 477] width 31 height 14
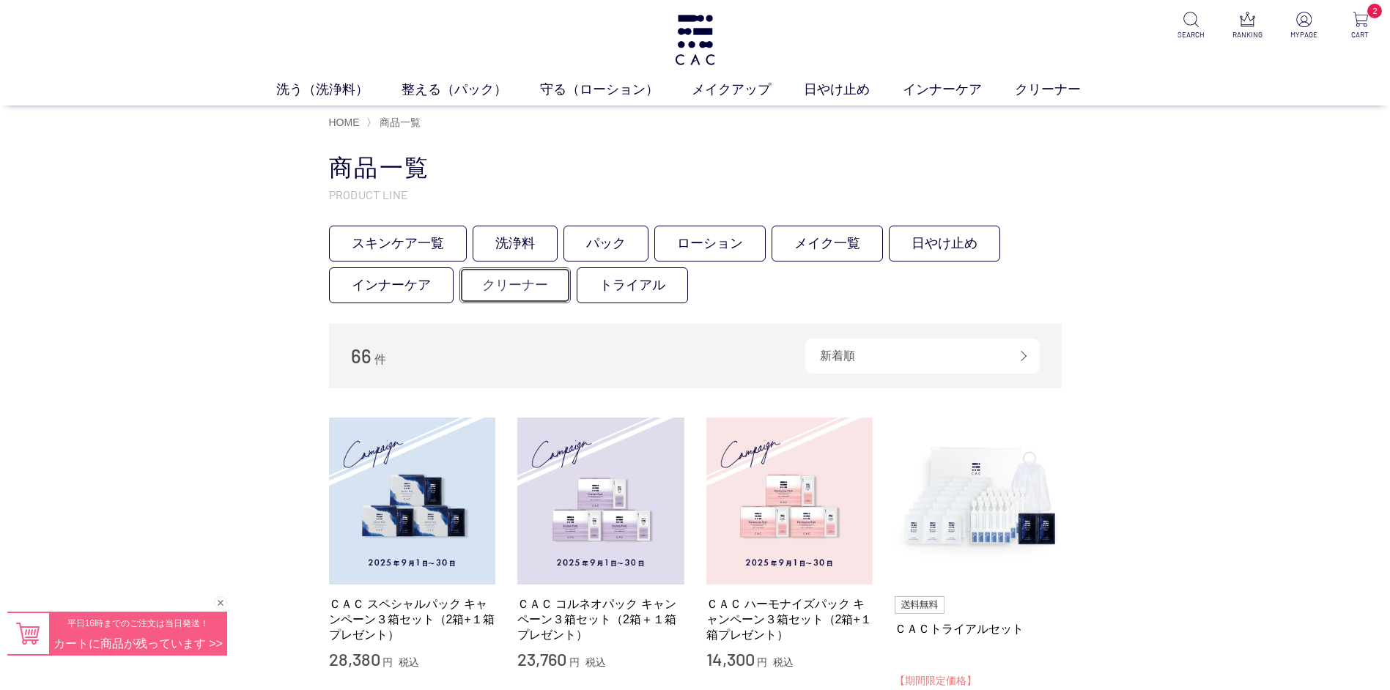
click at [499, 286] on link "クリーナー" at bounding box center [514, 285] width 111 height 36
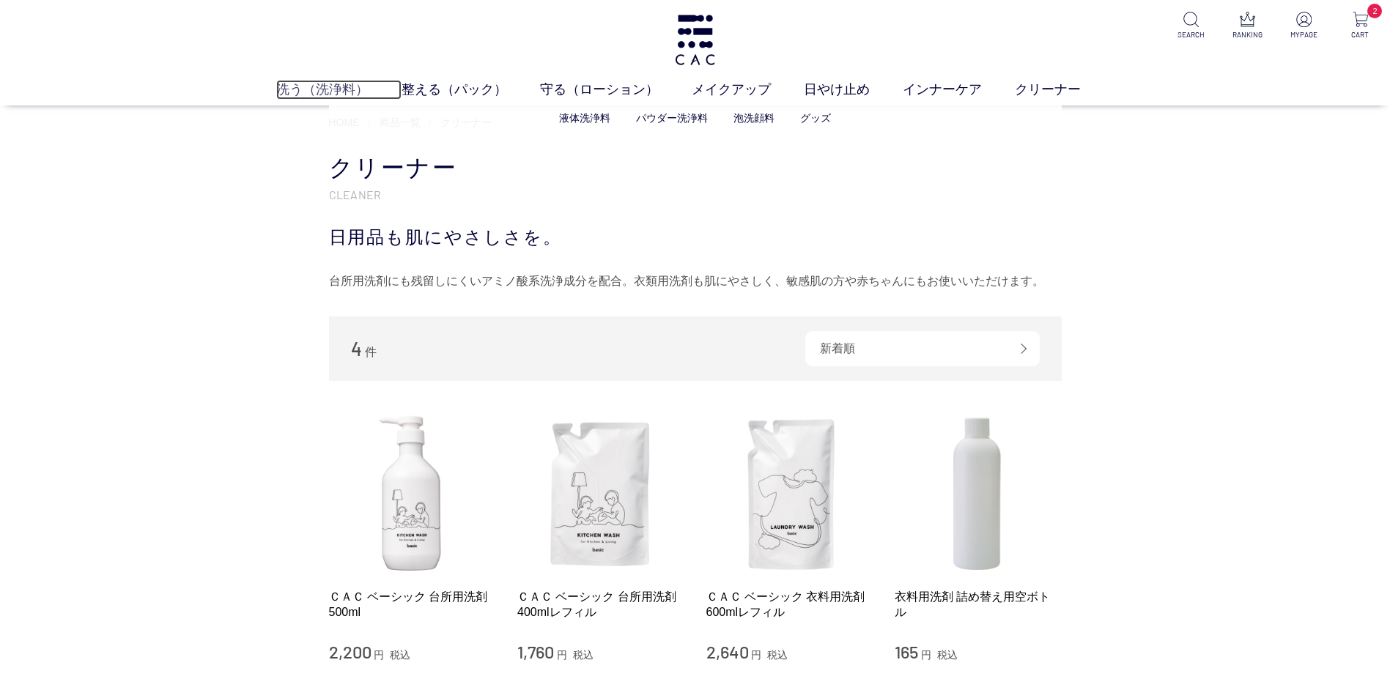
click at [306, 86] on link "洗う（洗浄料）" at bounding box center [338, 90] width 125 height 20
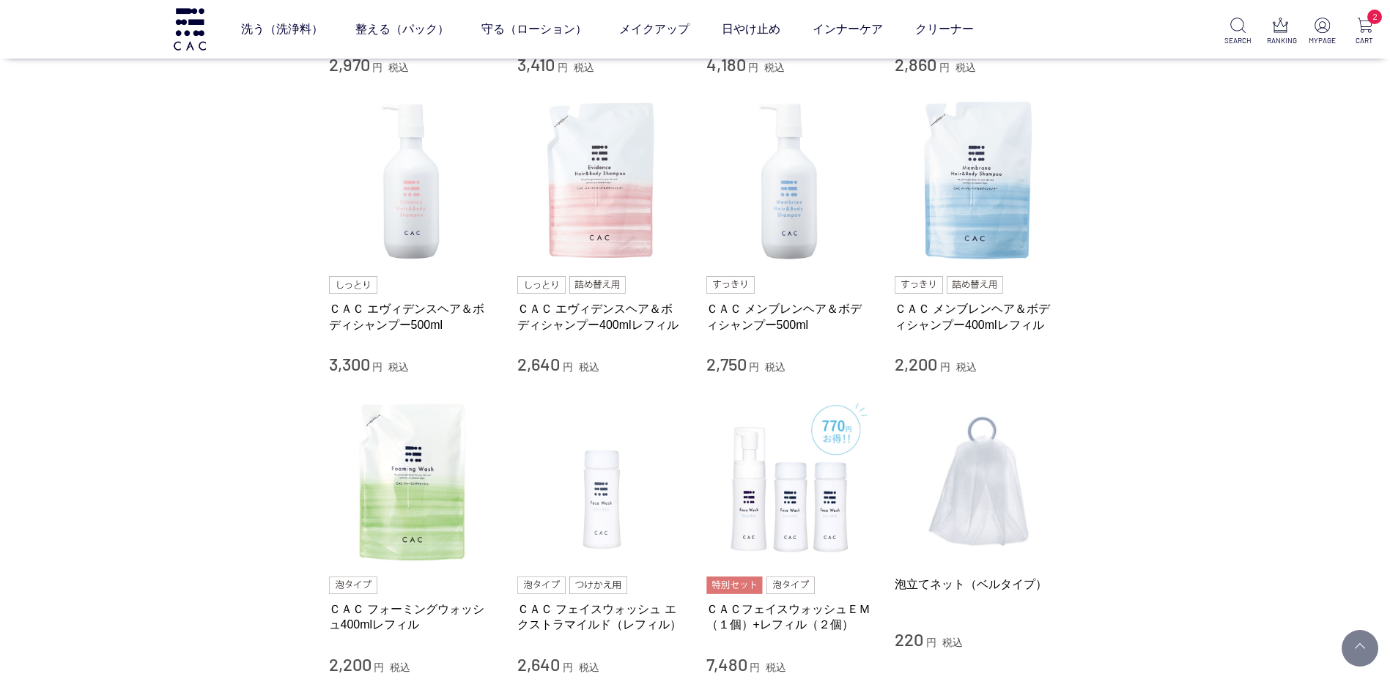
scroll to position [660, 0]
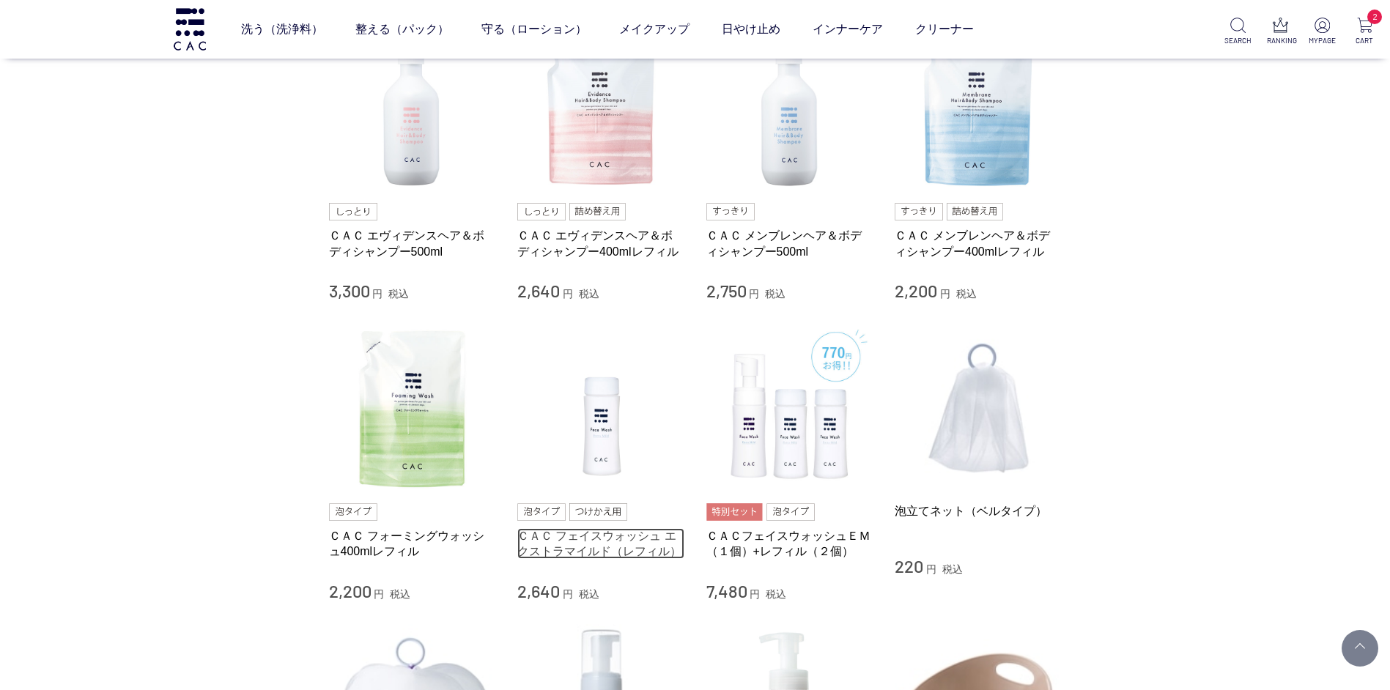
click at [591, 544] on link "ＣＡＣ フェイスウォッシュ エクストラマイルド（レフィル）" at bounding box center [600, 544] width 167 height 32
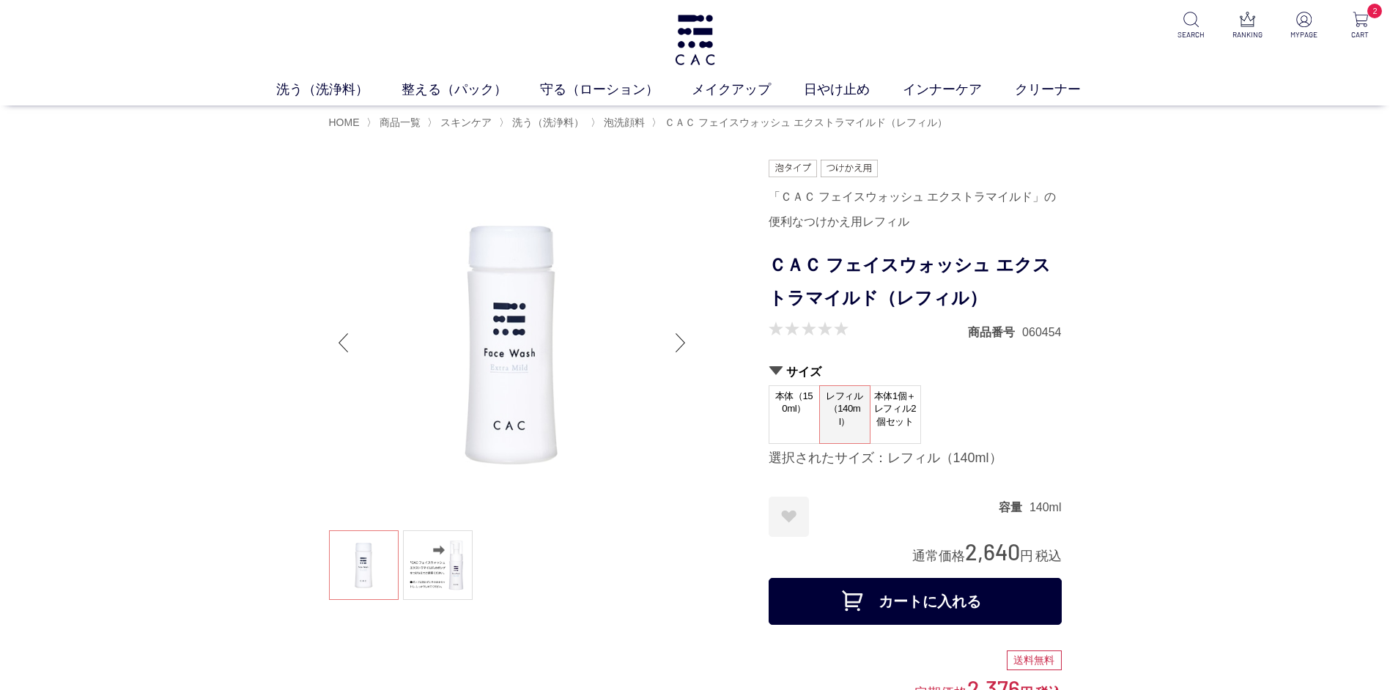
click at [915, 601] on button "カートに入れる" at bounding box center [915, 601] width 293 height 47
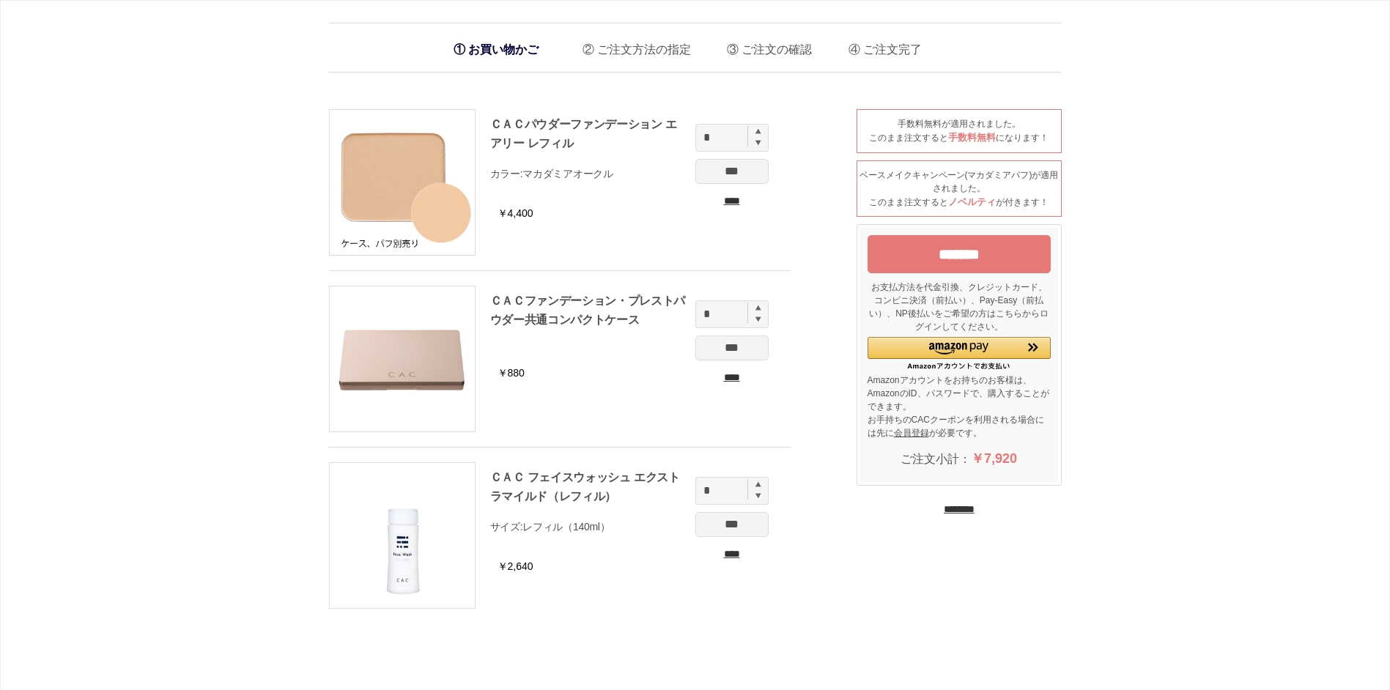
click at [961, 257] on input "*******" at bounding box center [959, 254] width 183 height 38
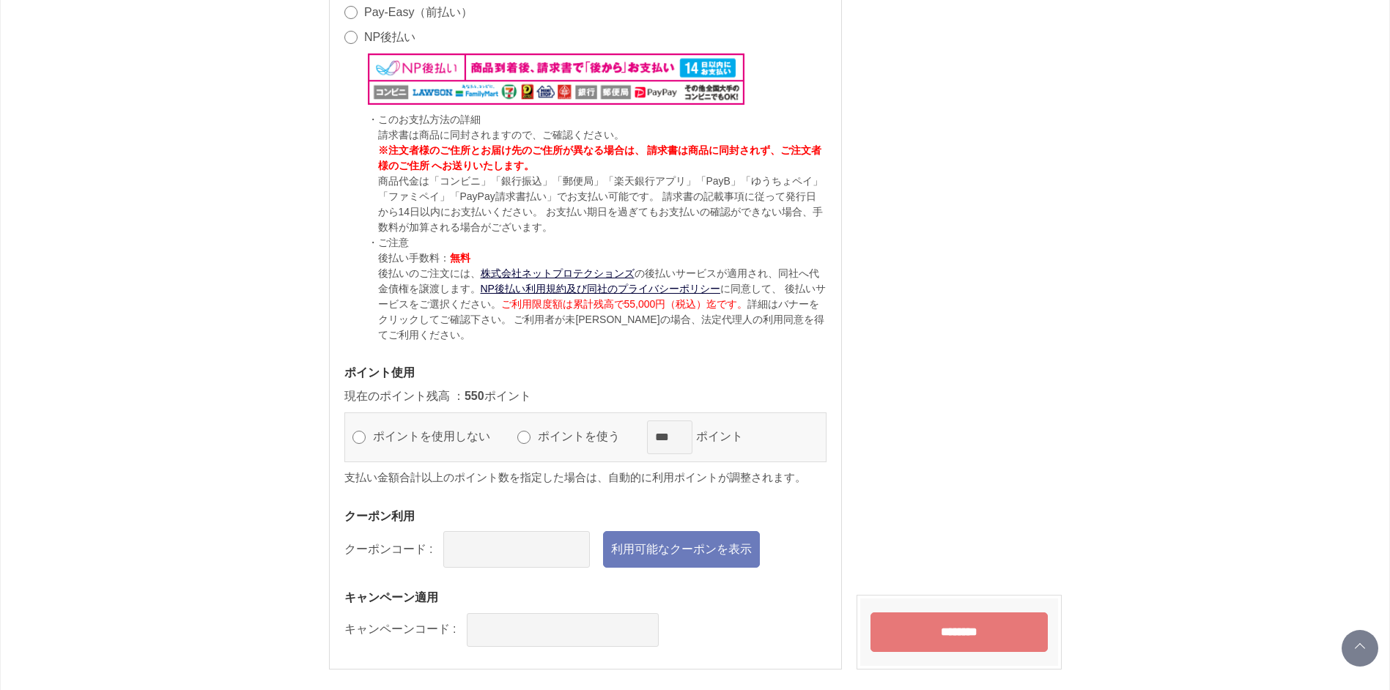
scroll to position [1466, 0]
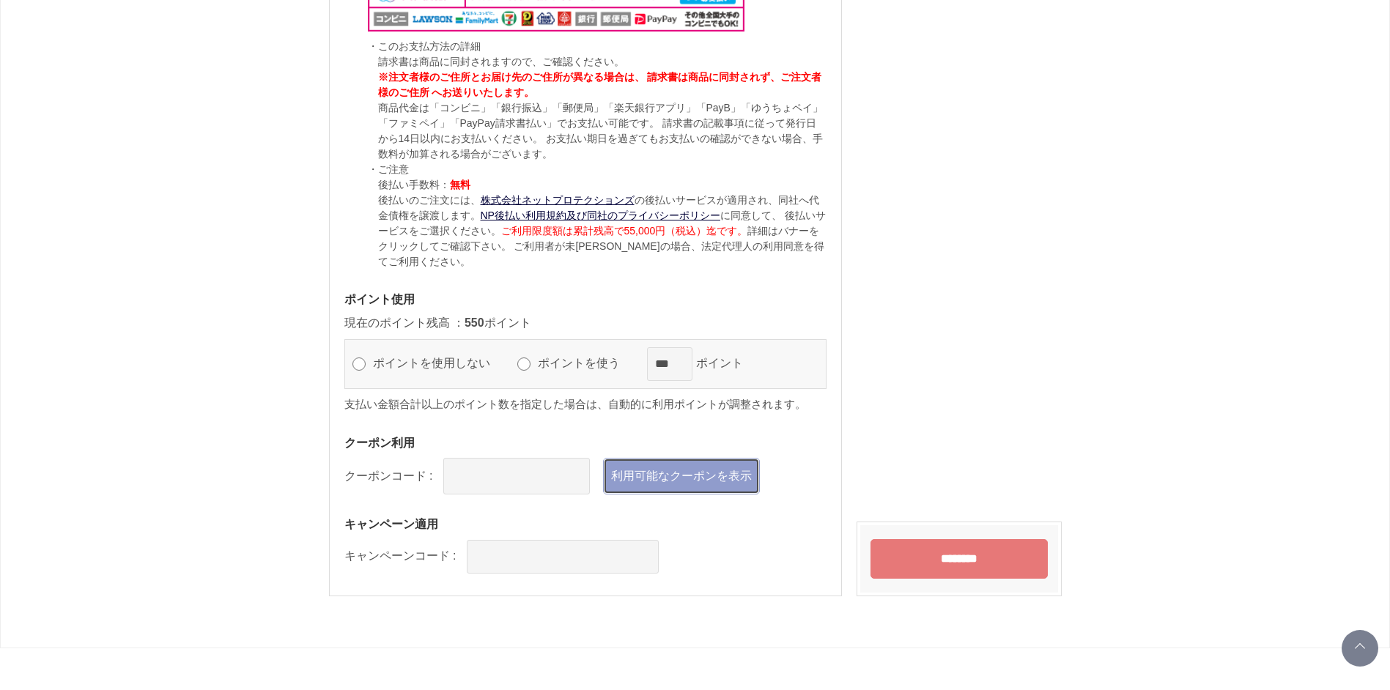
click at [666, 475] on link "利用可能なクーポンを表示" at bounding box center [681, 476] width 157 height 37
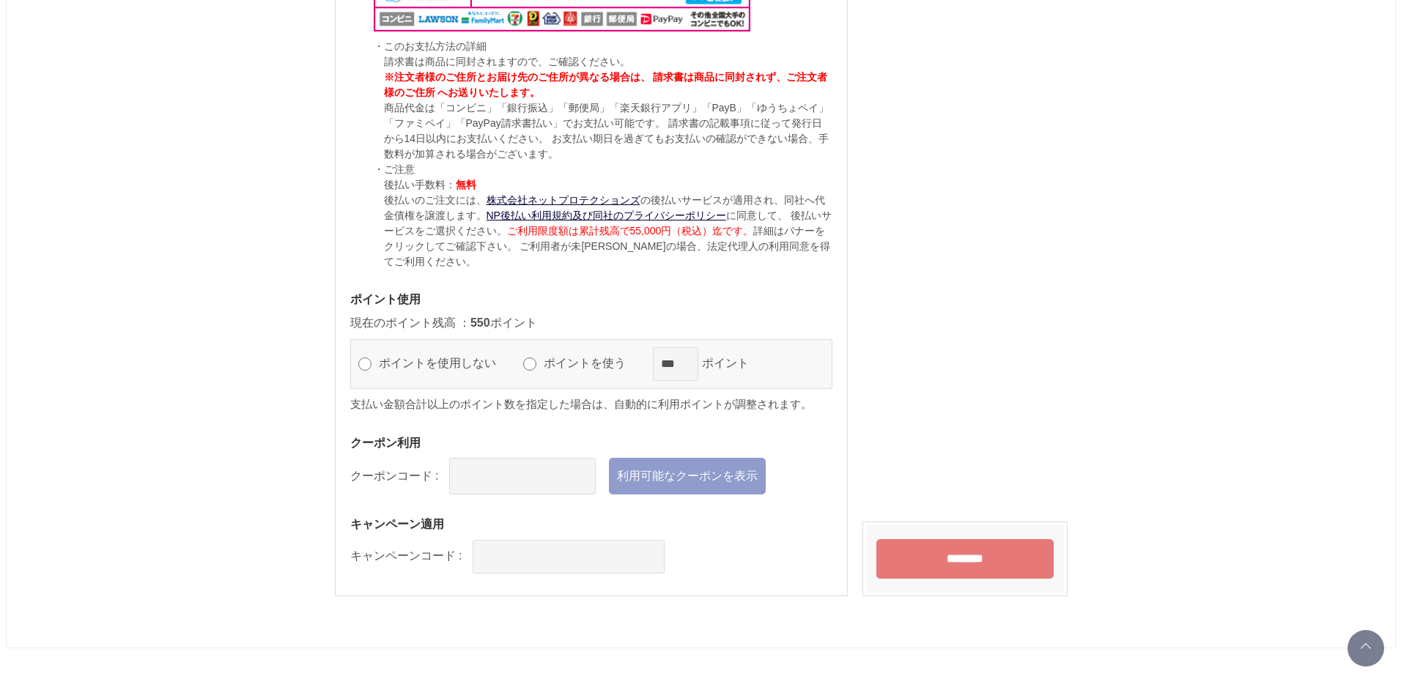
scroll to position [0, 0]
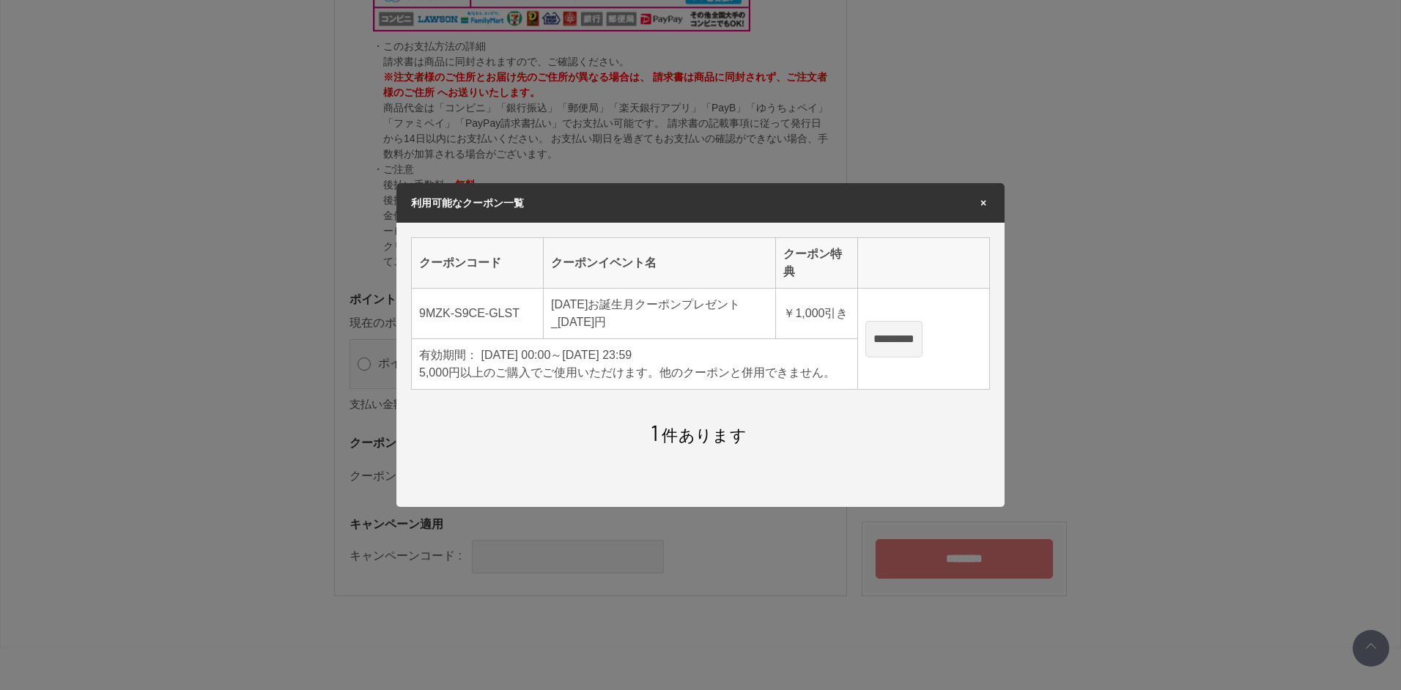
click at [921, 339] on input "*********" at bounding box center [893, 339] width 57 height 37
type input "**********"
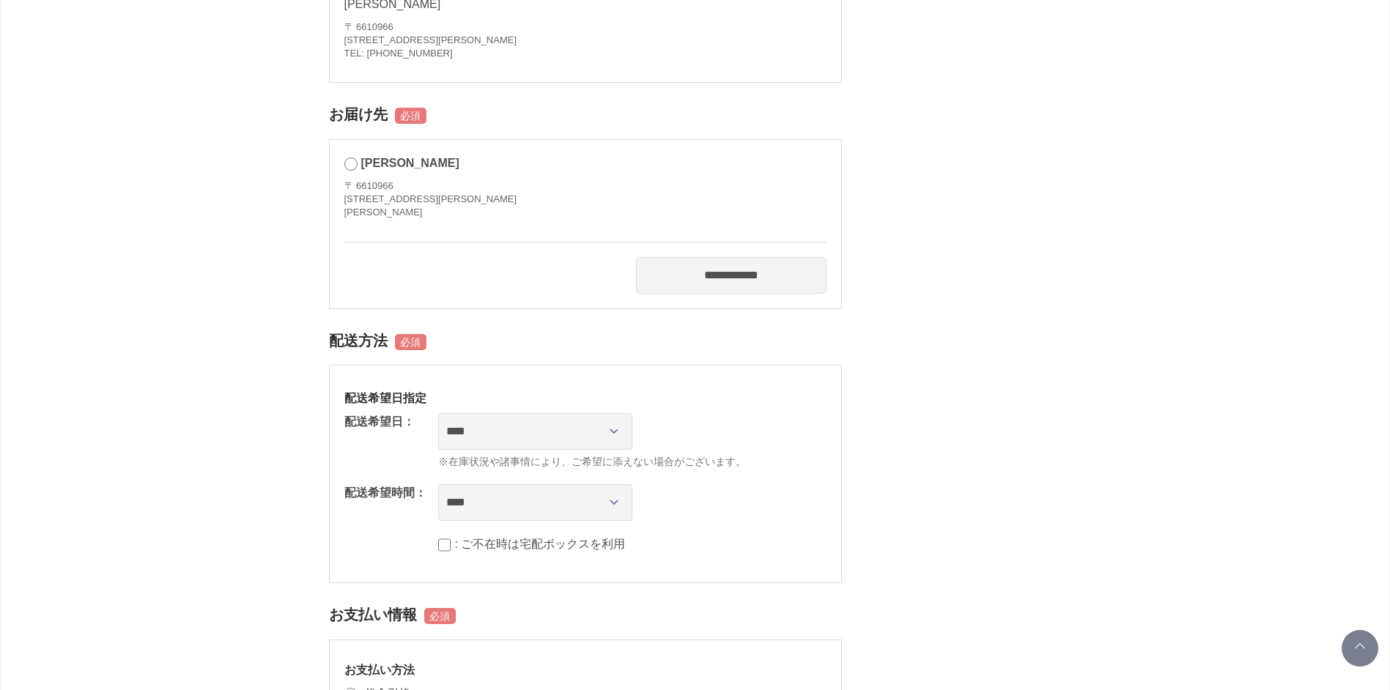
scroll to position [660, 0]
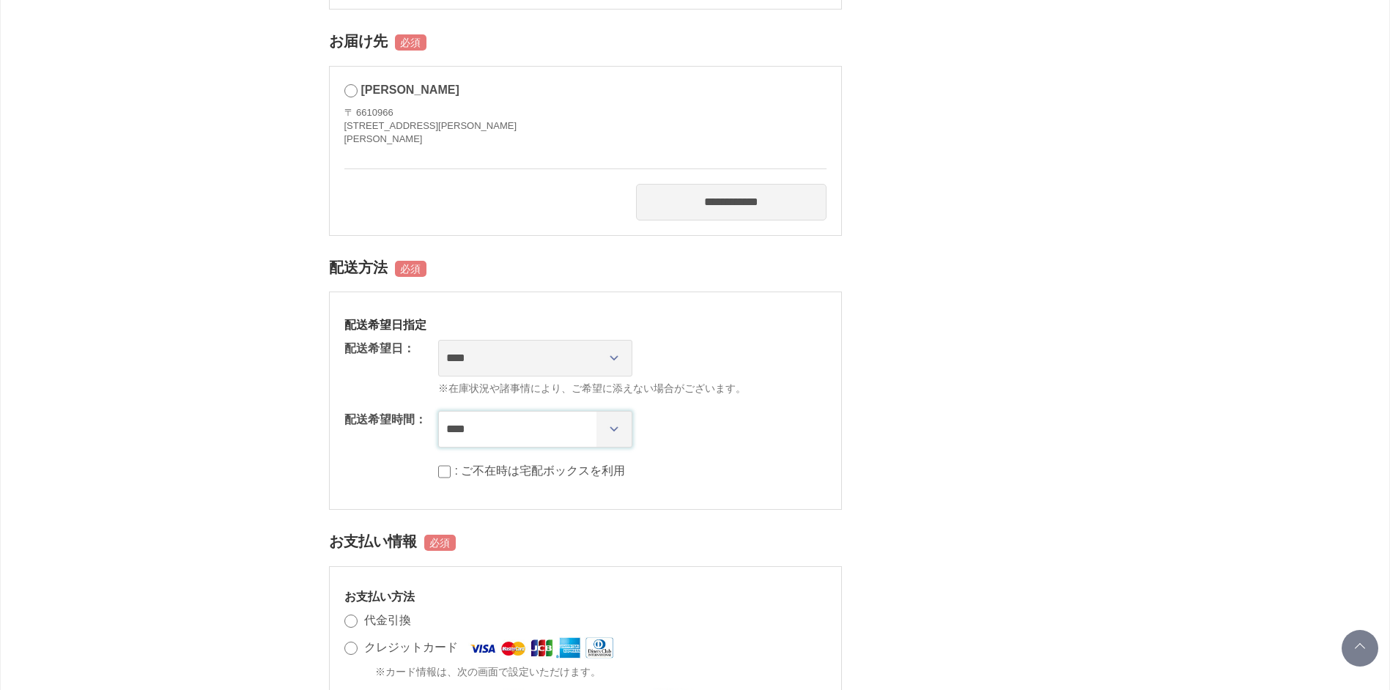
click at [614, 431] on select "**** *** ****** ****** ****** ******" at bounding box center [535, 429] width 194 height 37
select select "**"
click at [438, 411] on select "**** *** ****** ****** ****** ******" at bounding box center [535, 429] width 194 height 37
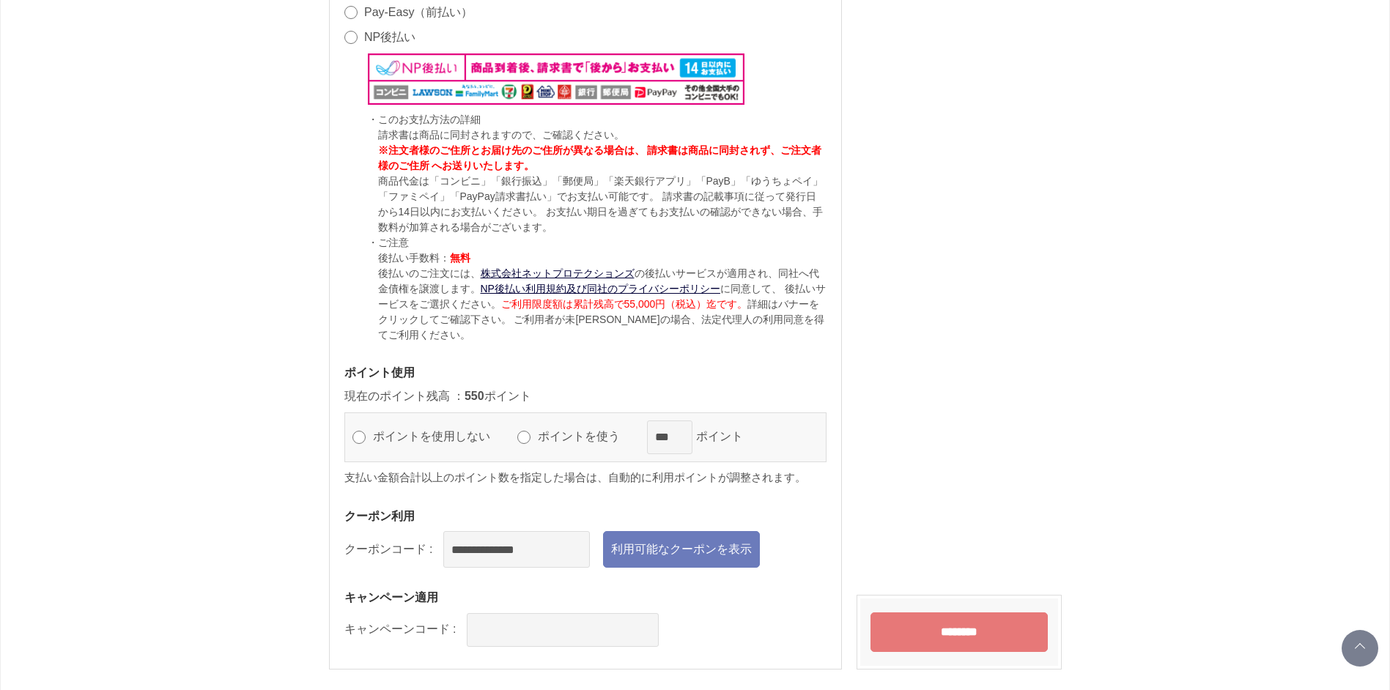
scroll to position [1466, 0]
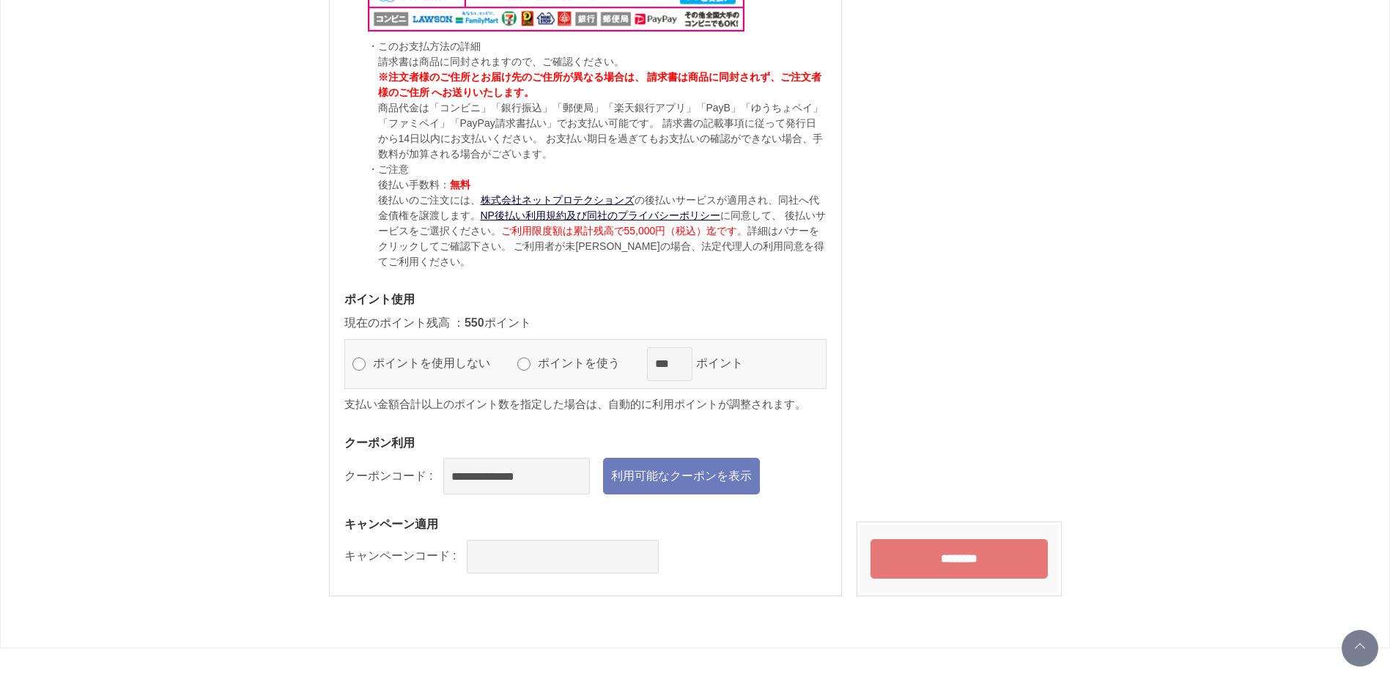
click at [961, 552] on input "********" at bounding box center [959, 559] width 177 height 40
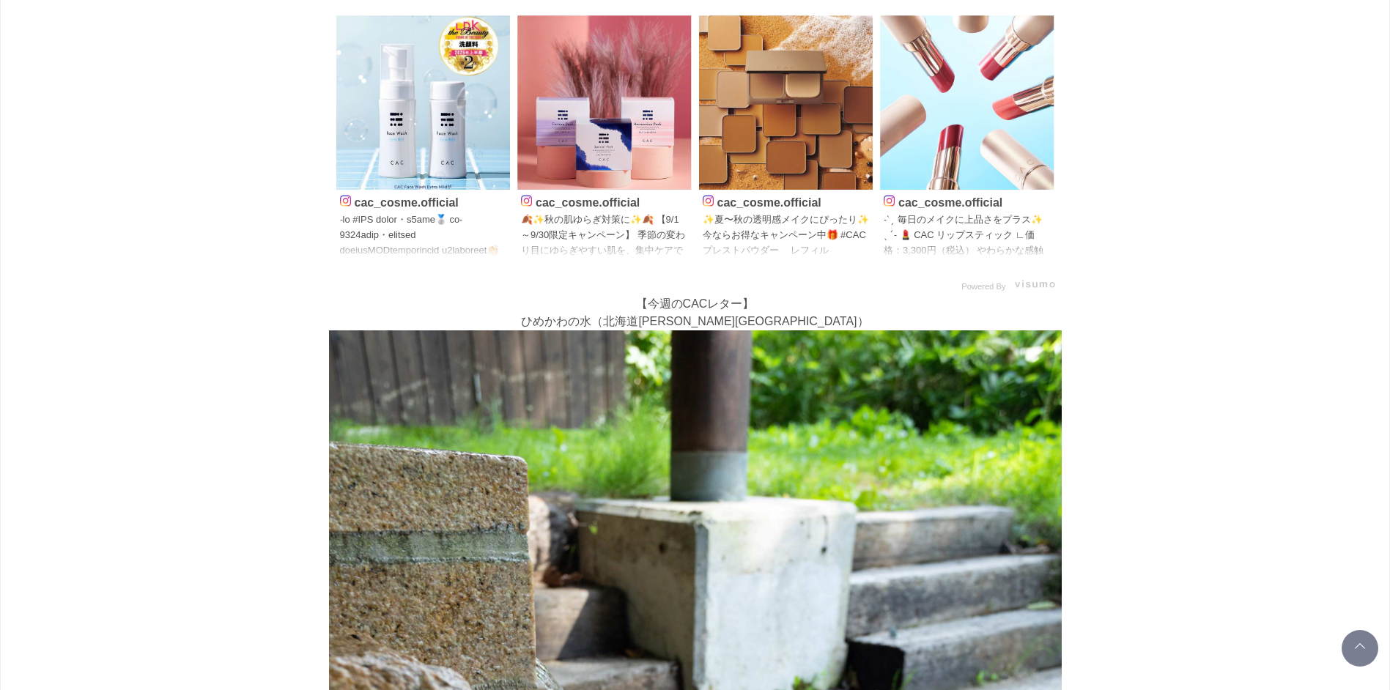
scroll to position [73, 0]
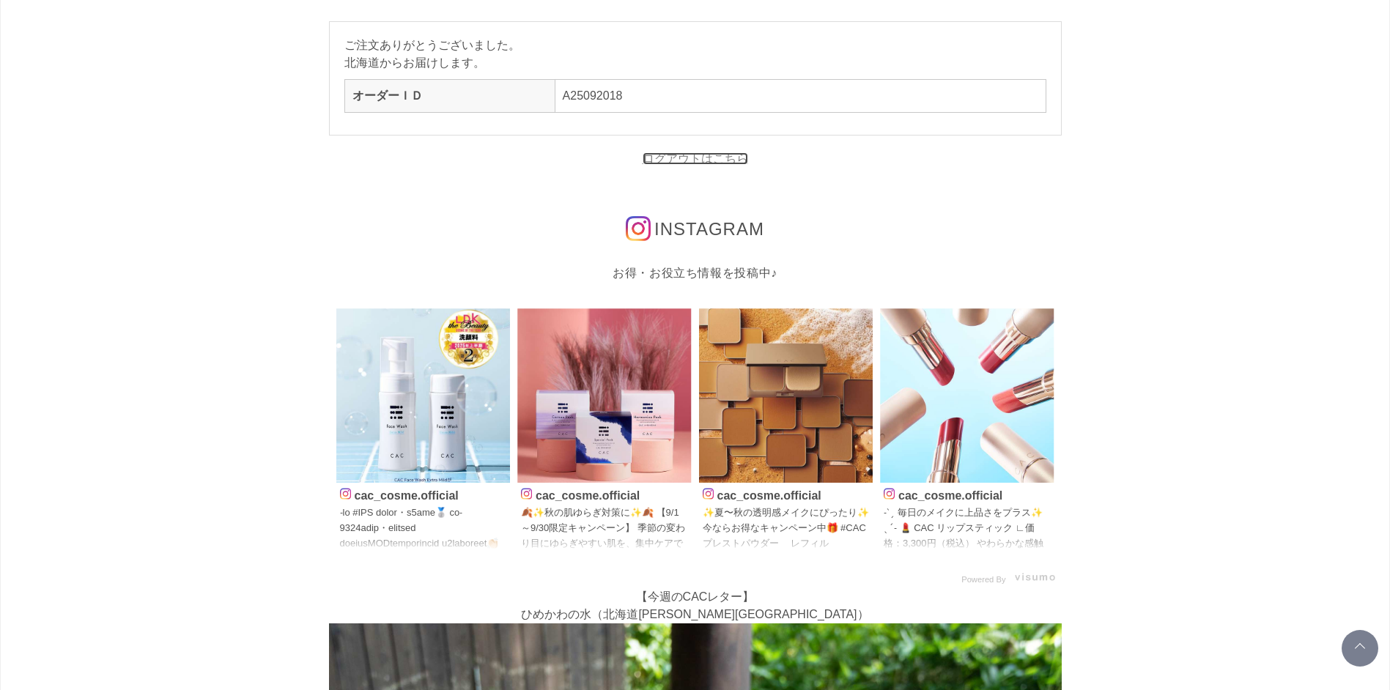
click at [720, 158] on link "ログアウトはこちら" at bounding box center [696, 158] width 106 height 12
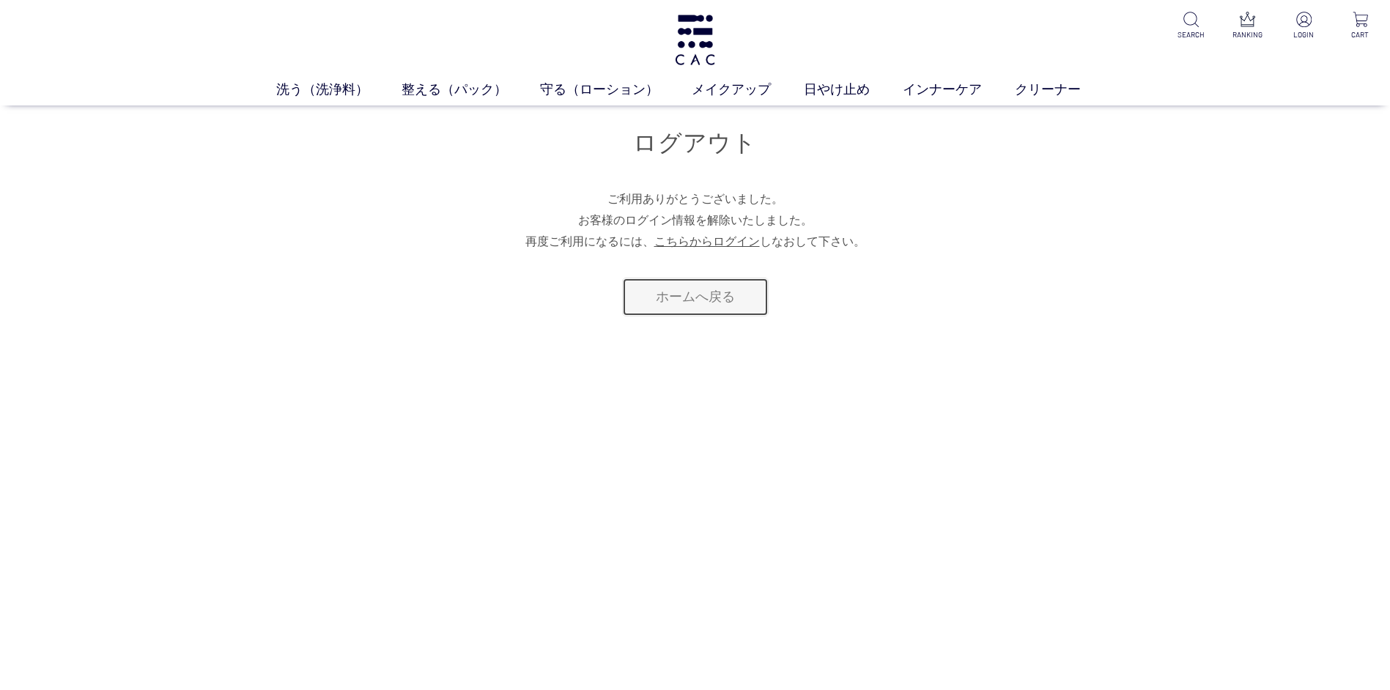
click at [706, 295] on link "ホームへ戻る" at bounding box center [695, 297] width 147 height 39
